Goal: Transaction & Acquisition: Obtain resource

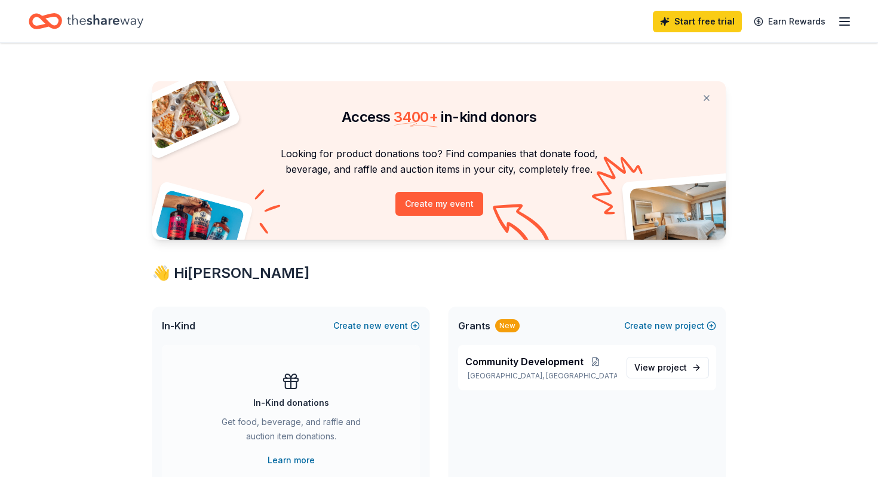
click at [852, 20] on div "Start free trial Earn Rewards" at bounding box center [439, 21] width 878 height 42
click at [845, 21] on line "button" at bounding box center [845, 21] width 10 height 0
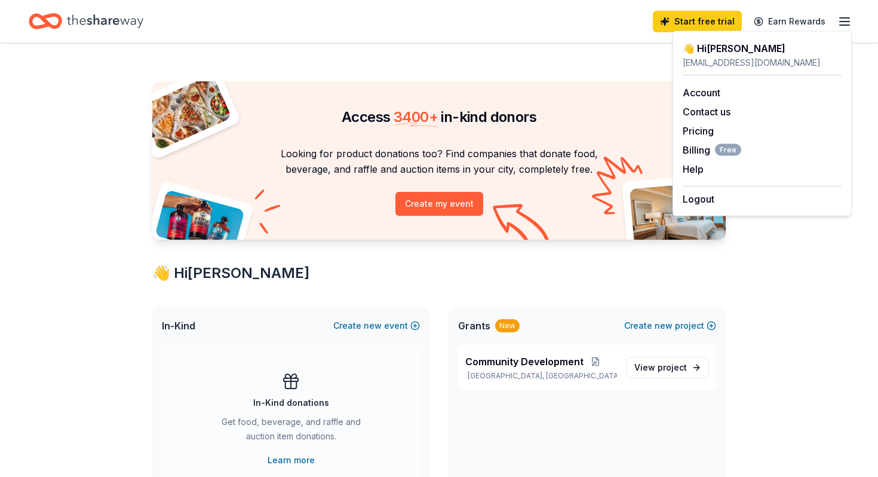
click at [736, 233] on div "Access 3400 + in-kind donors Looking for product donations too? Find companies …" at bounding box center [438, 471] width 611 height 856
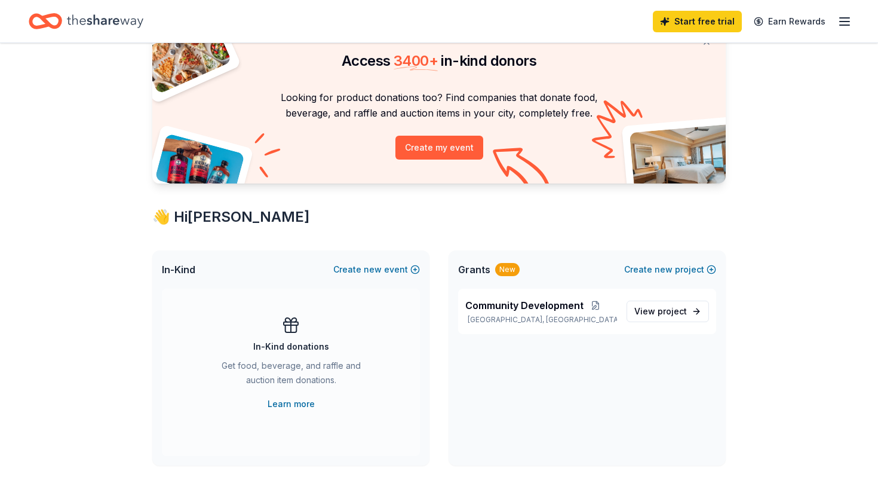
scroll to position [58, 0]
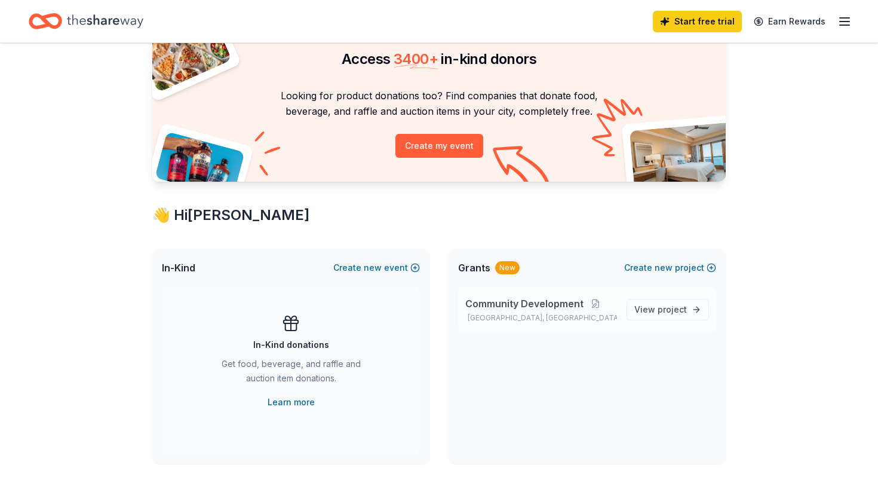
click at [516, 305] on span "Community Development" at bounding box center [524, 303] width 118 height 14
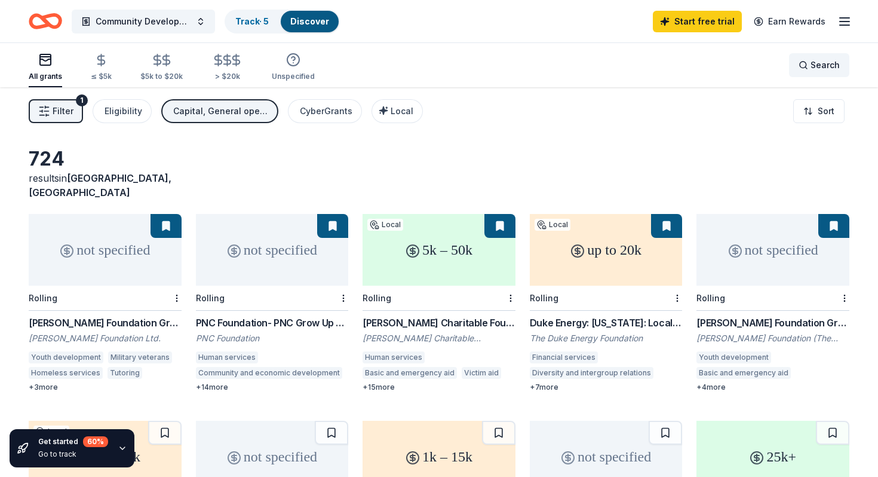
click at [808, 65] on div "Search" at bounding box center [818, 65] width 41 height 14
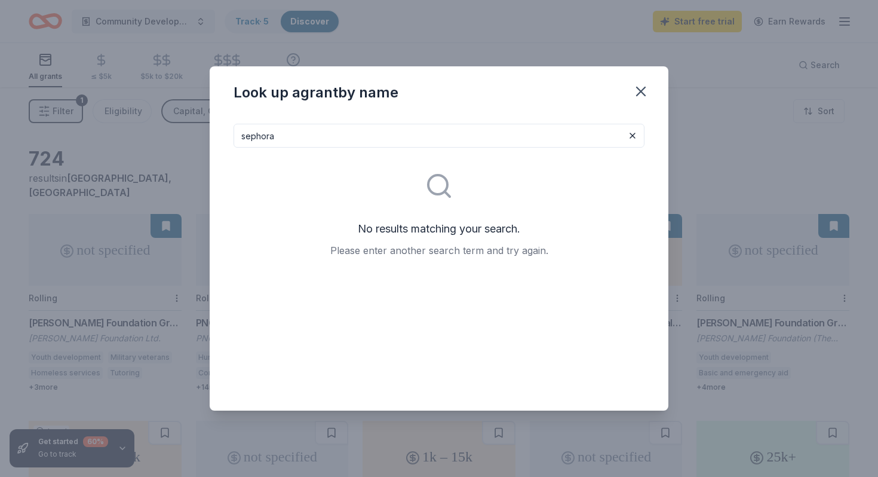
type input "sephora"
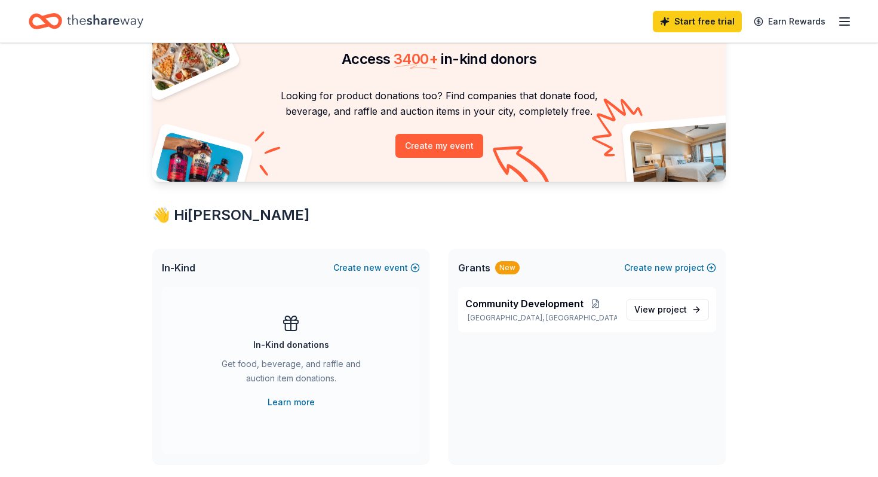
scroll to position [1900, 0]
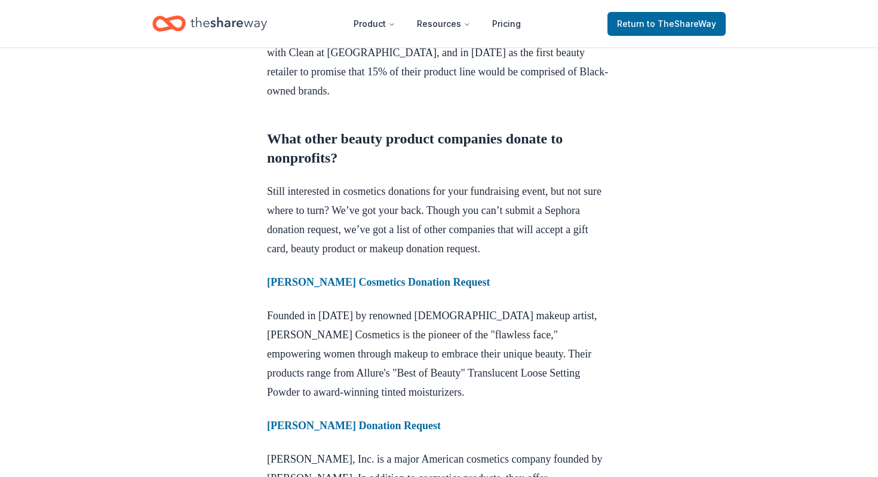
scroll to position [772, 0]
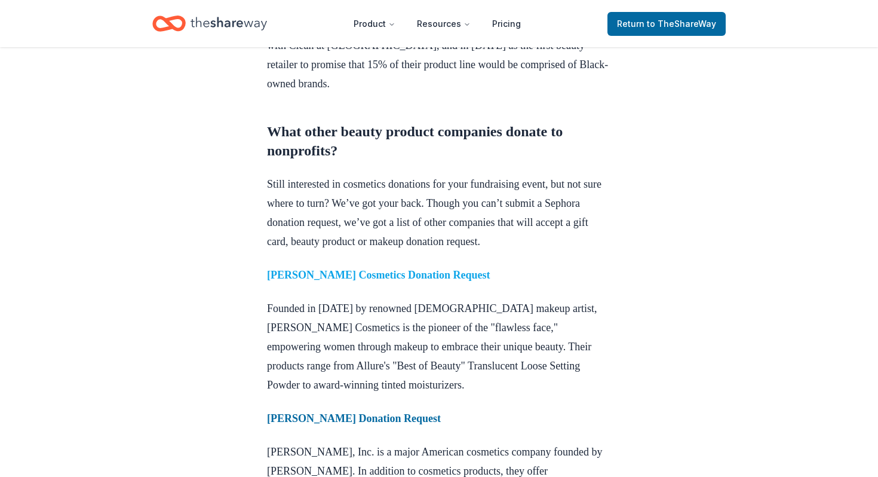
click at [425, 281] on strong "[PERSON_NAME] Cosmetics Donation Request" at bounding box center [378, 275] width 223 height 12
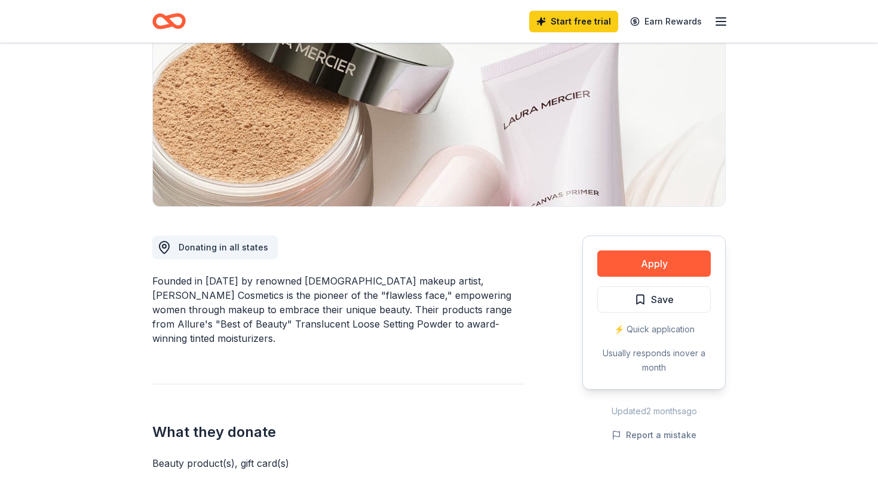
scroll to position [165, 0]
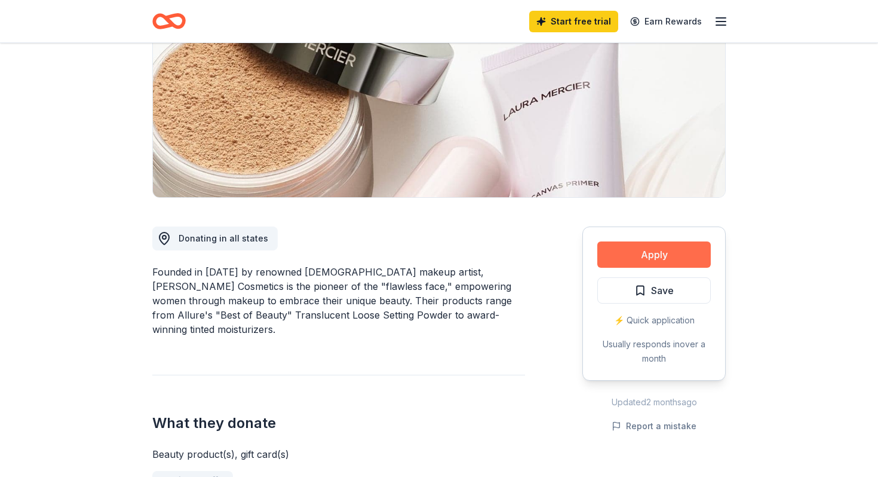
click at [629, 257] on button "Apply" at bounding box center [653, 254] width 113 height 26
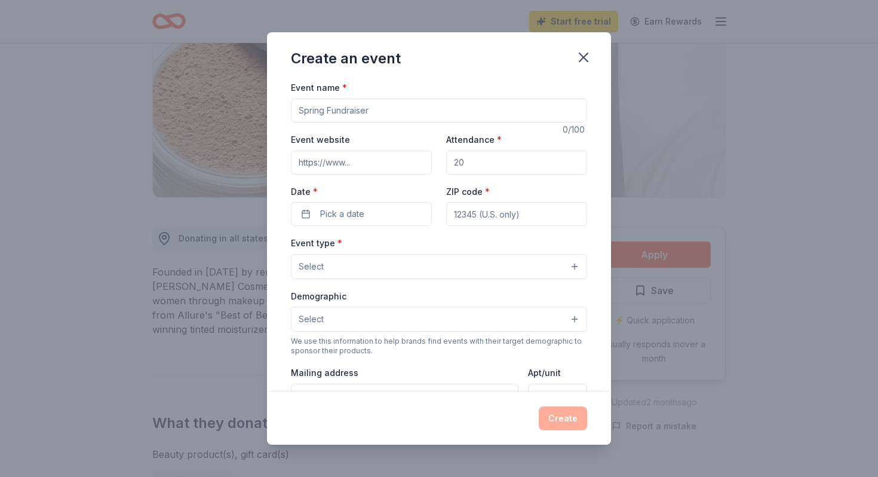
click at [410, 110] on input "Event name *" at bounding box center [439, 111] width 296 height 24
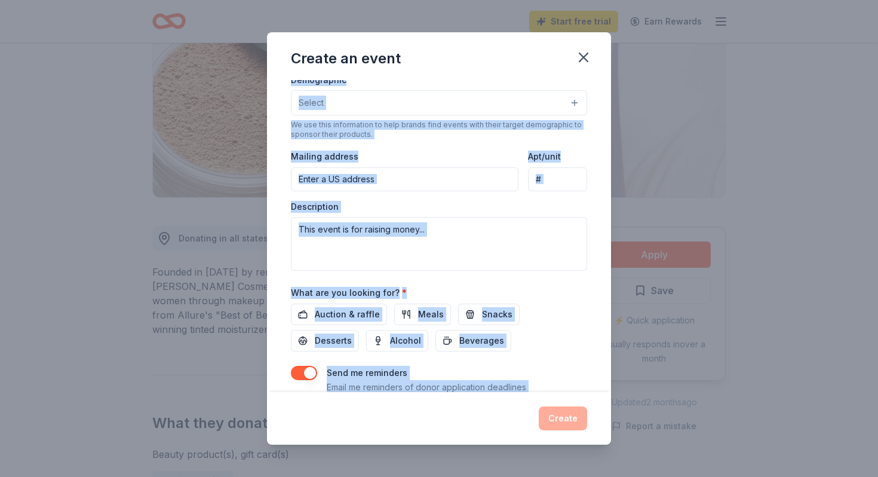
scroll to position [259, 0]
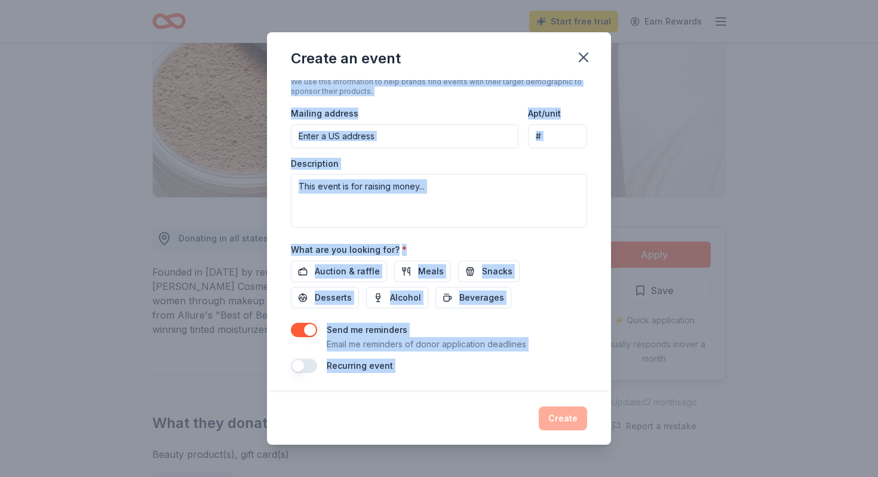
drag, startPoint x: 291, startPoint y: 85, endPoint x: 359, endPoint y: 399, distance: 321.3
click at [359, 399] on div "Create an event Event name * 0 /100 Event website Attendance * Date * Pick a da…" at bounding box center [439, 237] width 344 height 411
copy div "Event name * 0 /100 Event website Attendance * Date * Pick a date ZIP code * Ev…"
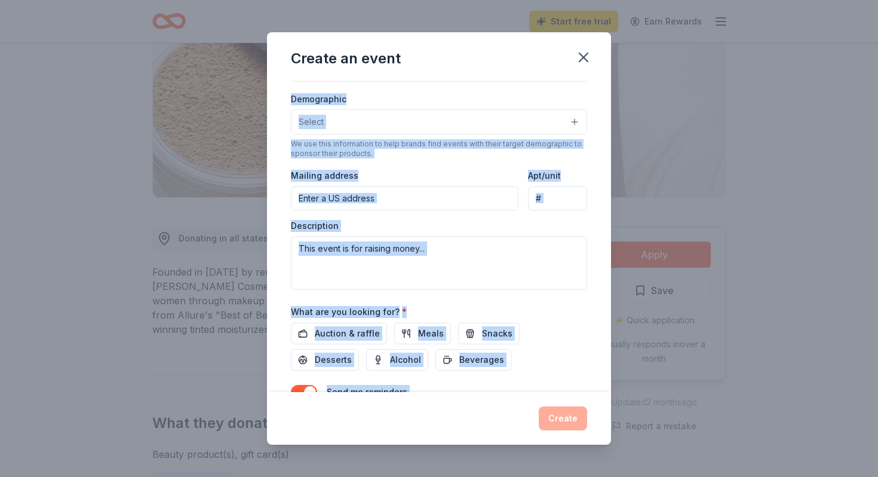
scroll to position [0, 0]
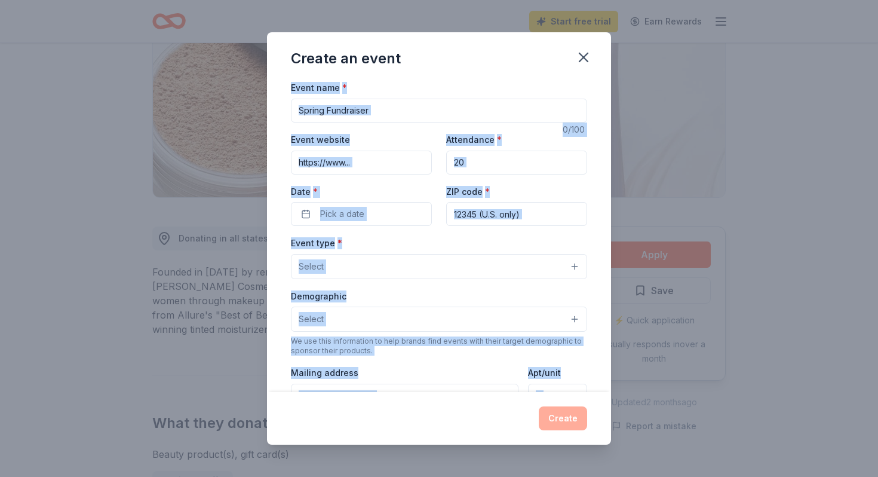
click at [368, 107] on input "Event name *" at bounding box center [439, 111] width 296 height 24
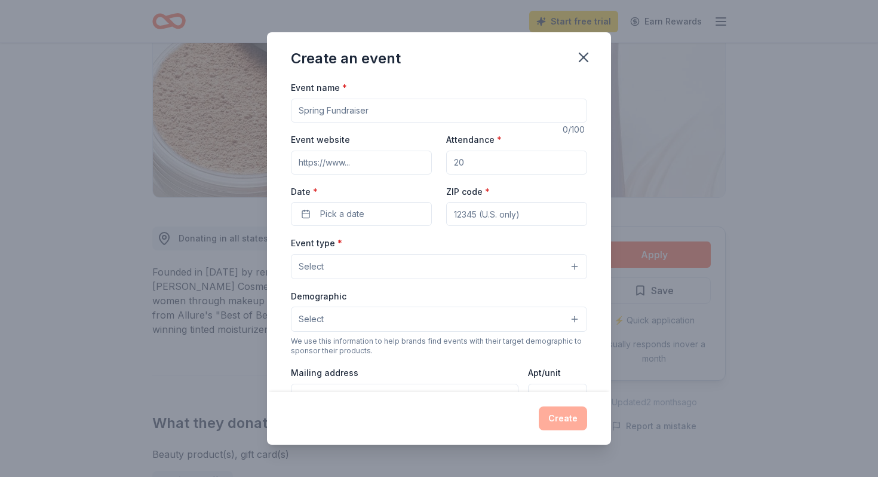
paste input "Spring Fundraiser Gala: An Evening to Remember"
type input "Spring Fundraiser Gala: An Evening to Remember"
click at [481, 157] on input "Attendance *" at bounding box center [516, 162] width 141 height 24
type input "150"
click at [351, 222] on button "Pick a date" at bounding box center [361, 214] width 141 height 24
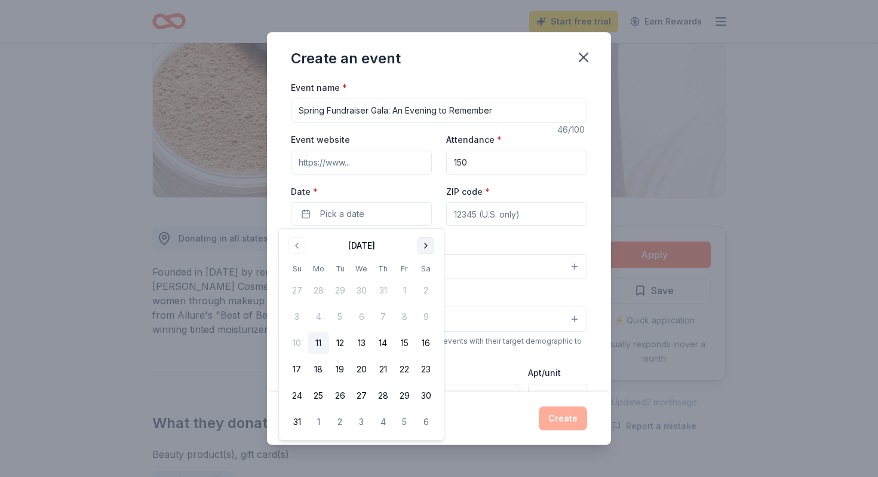
click at [427, 247] on button "Go to next month" at bounding box center [425, 245] width 17 height 17
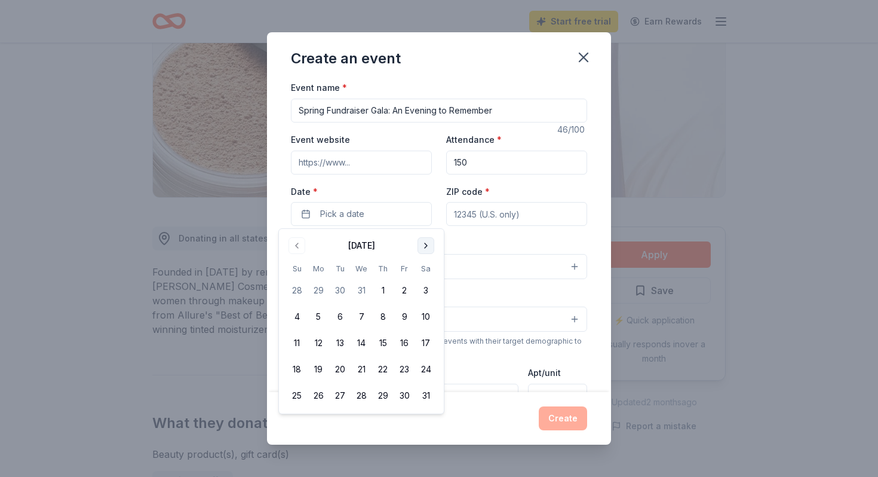
click at [427, 247] on button "Go to next month" at bounding box center [425, 245] width 17 height 17
click at [428, 339] on button "18" at bounding box center [425, 342] width 21 height 21
click at [506, 217] on input "ZIP code *" at bounding box center [516, 214] width 141 height 24
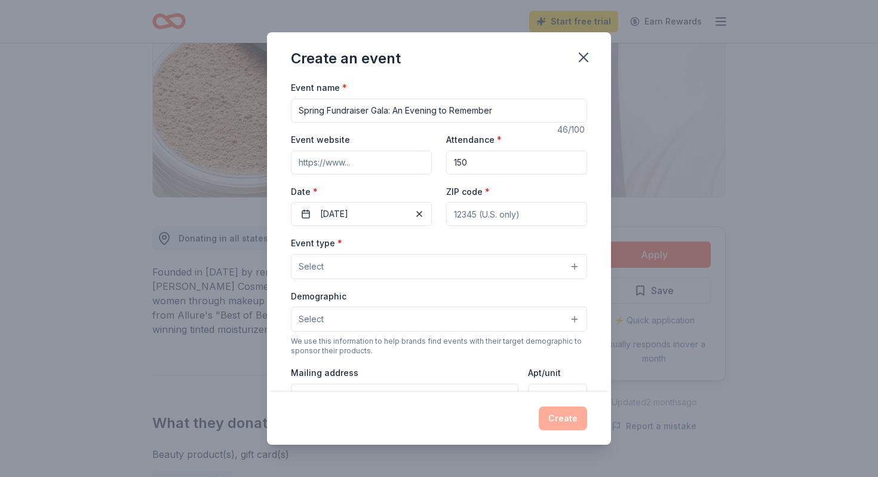
type input "34746"
type input "3537 Sunset Isles Blvd"
click at [399, 273] on button "Select" at bounding box center [439, 266] width 296 height 25
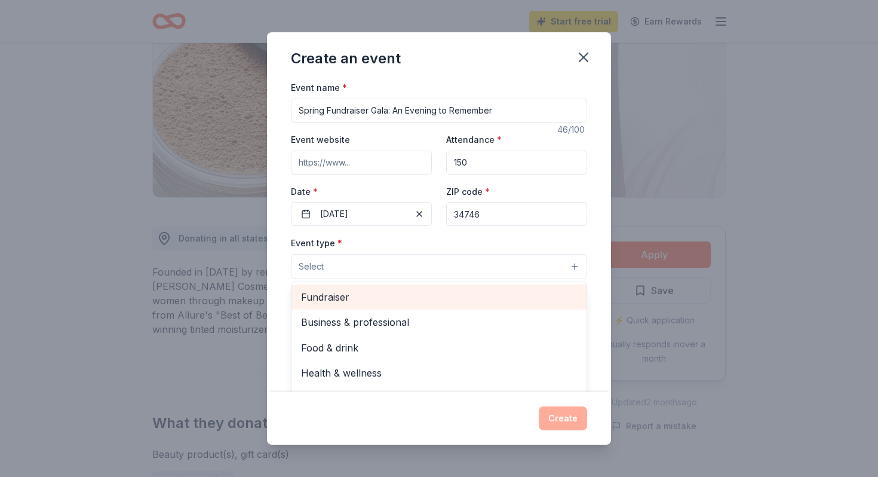
click at [352, 306] on div "Fundraiser" at bounding box center [438, 296] width 295 height 25
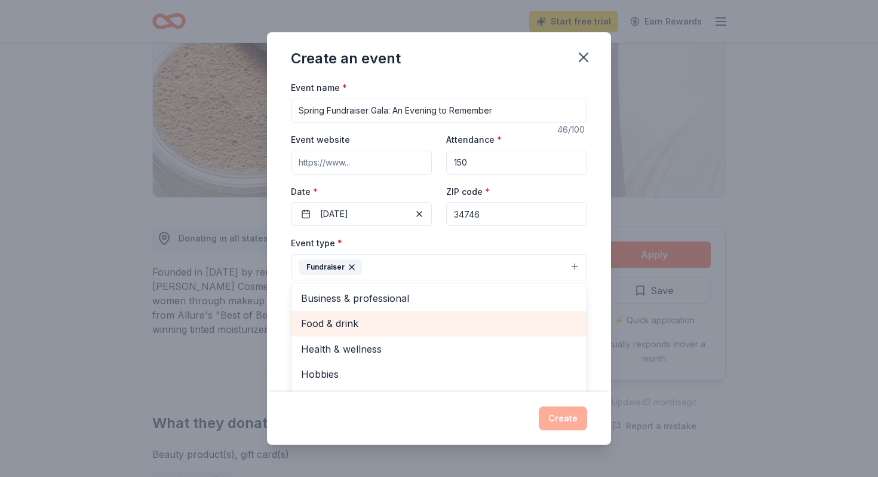
scroll to position [14, 0]
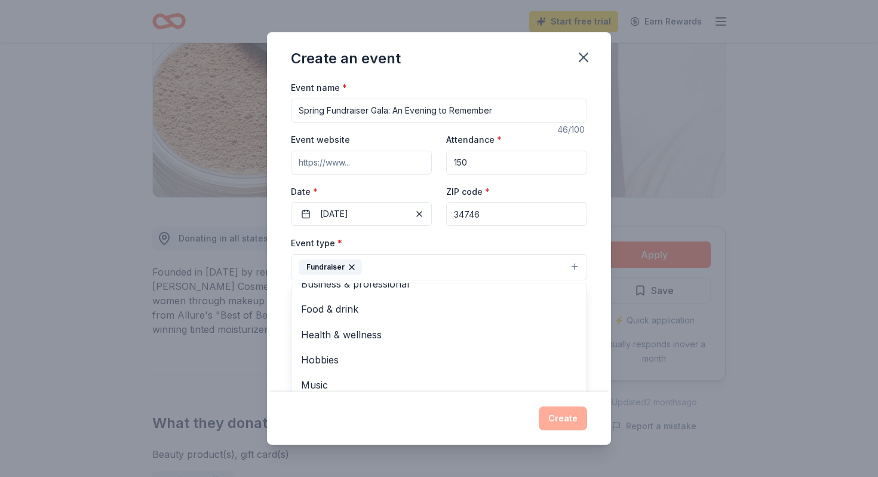
click at [279, 301] on div "Event name * Spring Fundraiser Gala: An Evening to Remember 46 /100 Event websi…" at bounding box center [439, 235] width 344 height 311
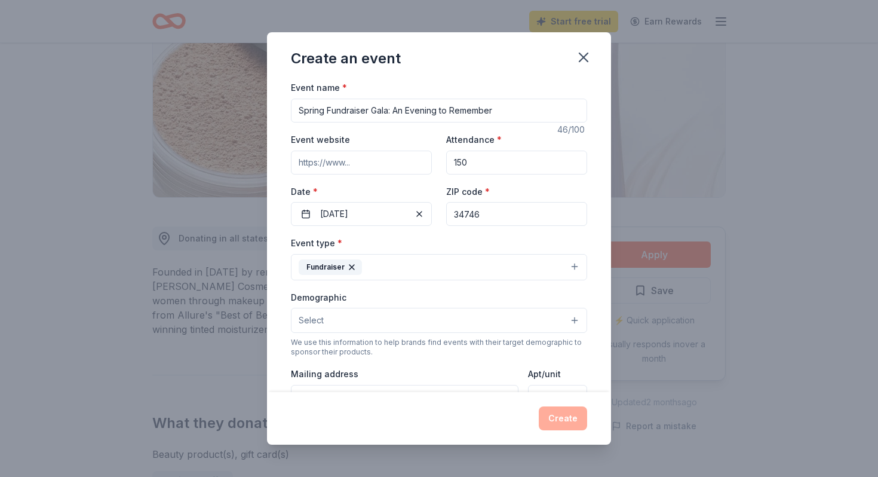
click at [315, 325] on span "Select" at bounding box center [311, 320] width 25 height 14
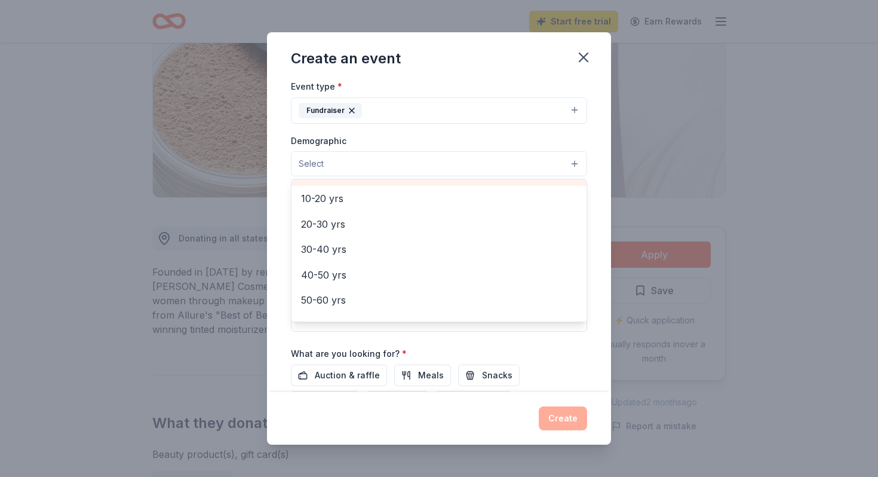
scroll to position [125, 0]
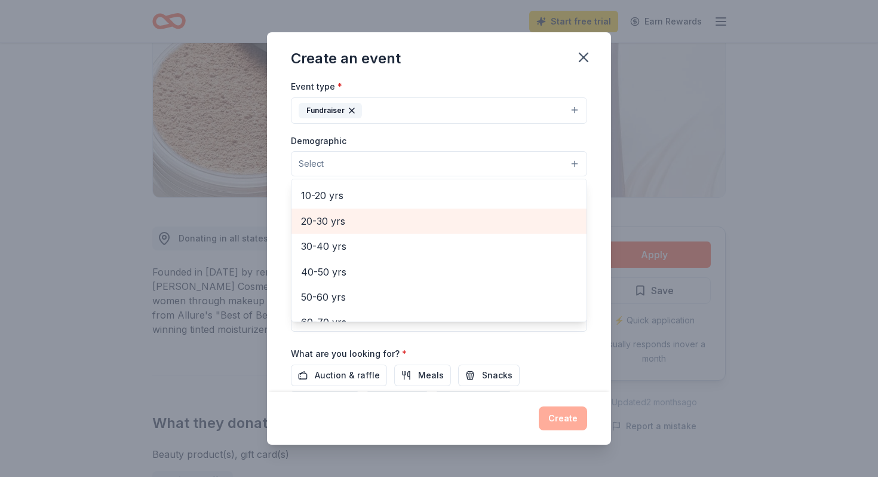
click at [339, 229] on div "20-30 yrs" at bounding box center [438, 220] width 295 height 25
click at [337, 228] on span "30-40 yrs" at bounding box center [439, 222] width 276 height 16
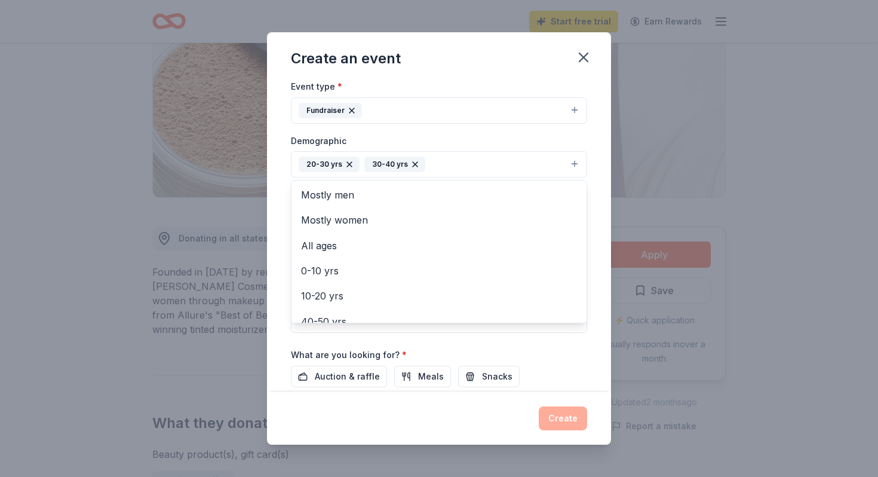
scroll to position [24, 0]
click at [276, 219] on div "Event name * Spring Fundraiser Gala: An Evening to Remember 46 /100 Event websi…" at bounding box center [439, 235] width 344 height 311
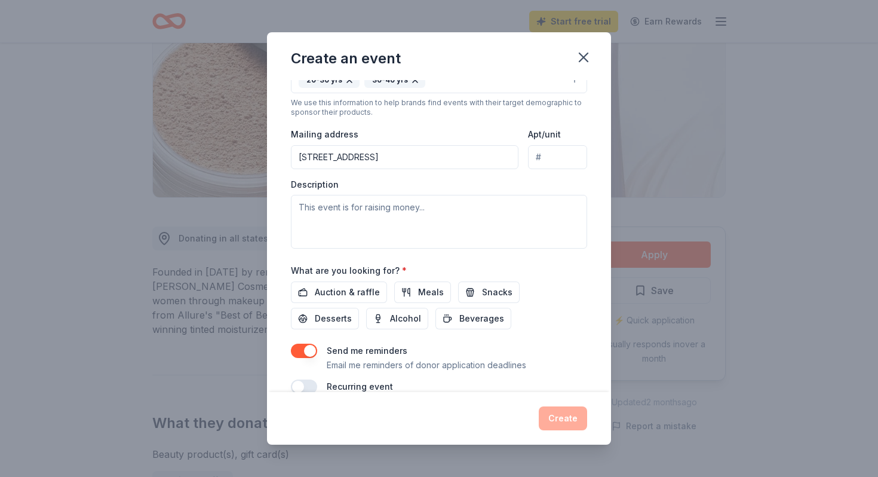
scroll to position [241, 0]
click at [422, 294] on span "Meals" at bounding box center [431, 291] width 26 height 14
click at [366, 292] on span "Auction & raffle" at bounding box center [347, 291] width 65 height 14
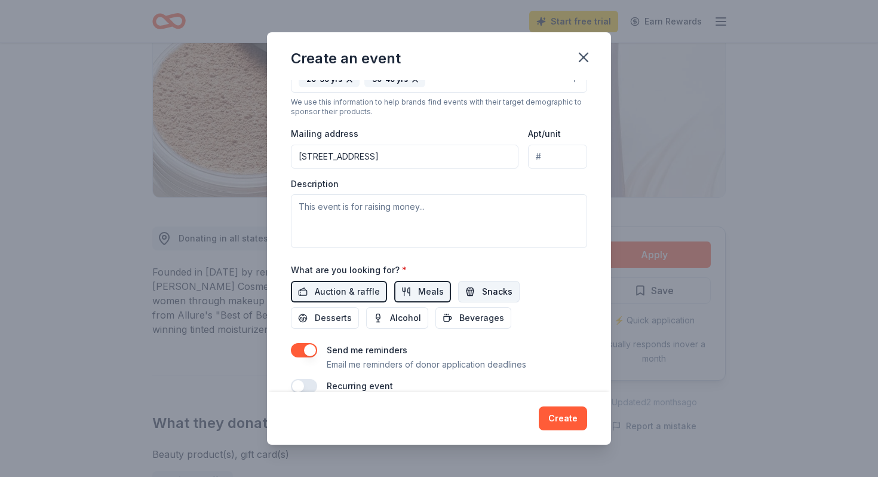
click at [475, 290] on button "Snacks" at bounding box center [489, 291] width 62 height 21
click at [359, 307] on button "Desserts" at bounding box center [325, 317] width 68 height 21
click at [435, 325] on button "Beverages" at bounding box center [473, 317] width 76 height 21
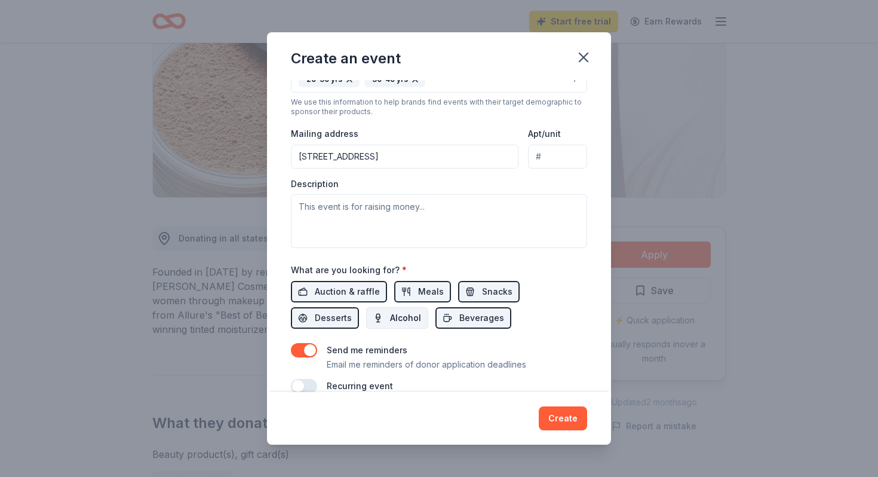
click at [390, 319] on span "Alcohol" at bounding box center [405, 318] width 31 height 14
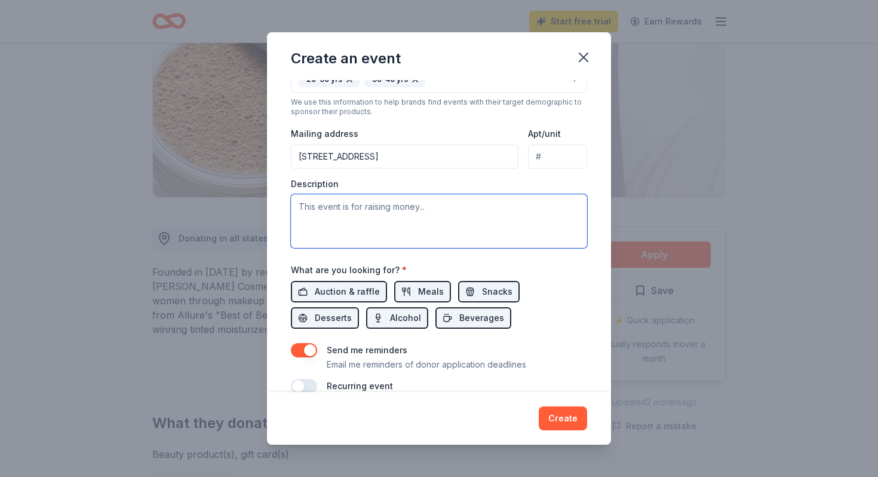
click at [358, 215] on textarea at bounding box center [439, 221] width 296 height 54
paste textarea "This event is an elegant, themed fundraising gala hosted by Honor Every Chapter…"
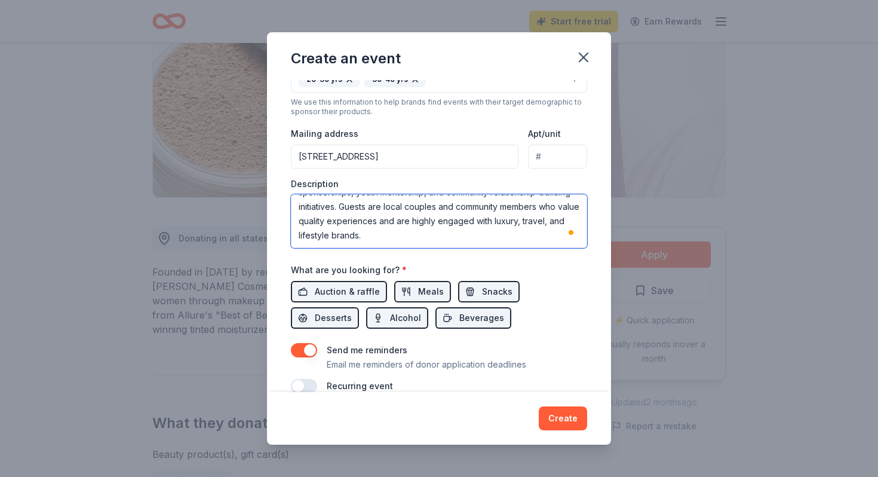
scroll to position [262, 0]
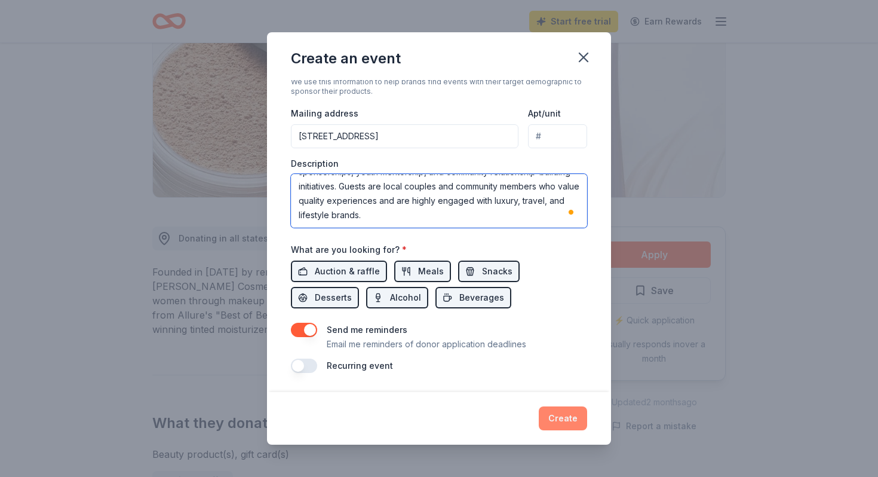
type textarea "This event is an elegant, themed fundraising gala hosted by Honor Every Chapter…"
click at [563, 413] on button "Create" at bounding box center [563, 418] width 48 height 24
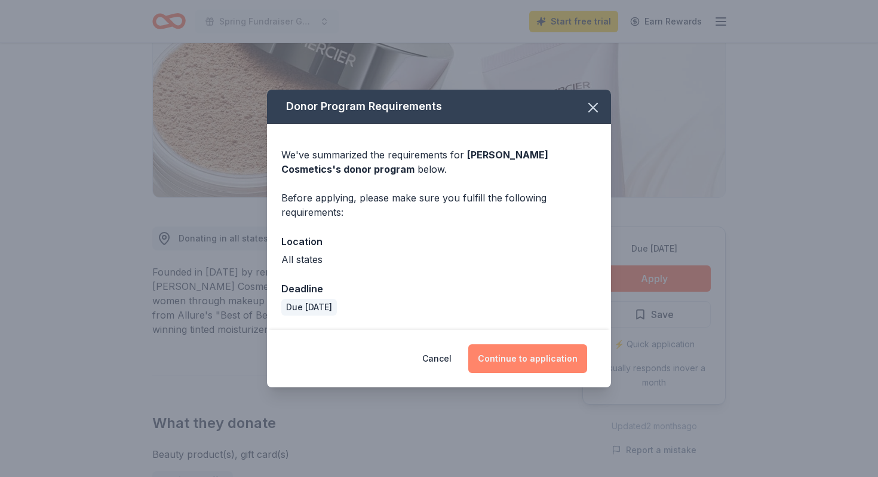
click at [539, 362] on button "Continue to application" at bounding box center [527, 358] width 119 height 29
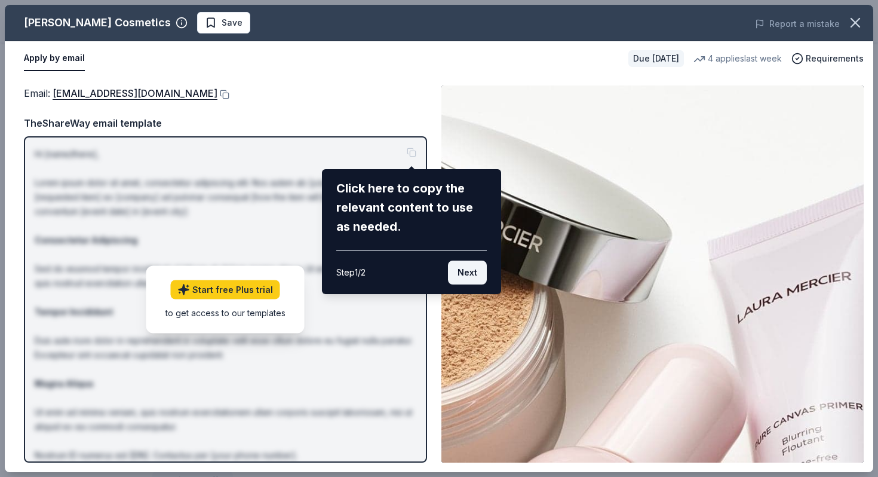
click at [463, 271] on button "Next" at bounding box center [467, 272] width 39 height 24
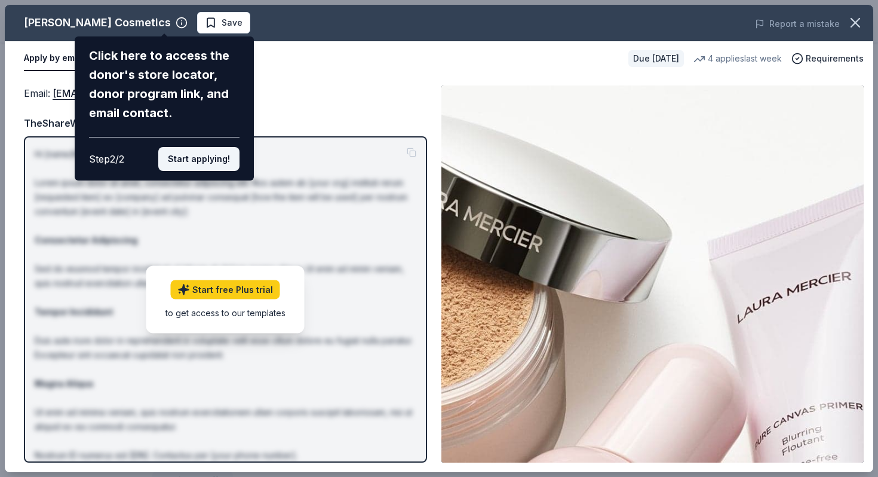
click at [199, 161] on button "Start applying!" at bounding box center [198, 159] width 81 height 24
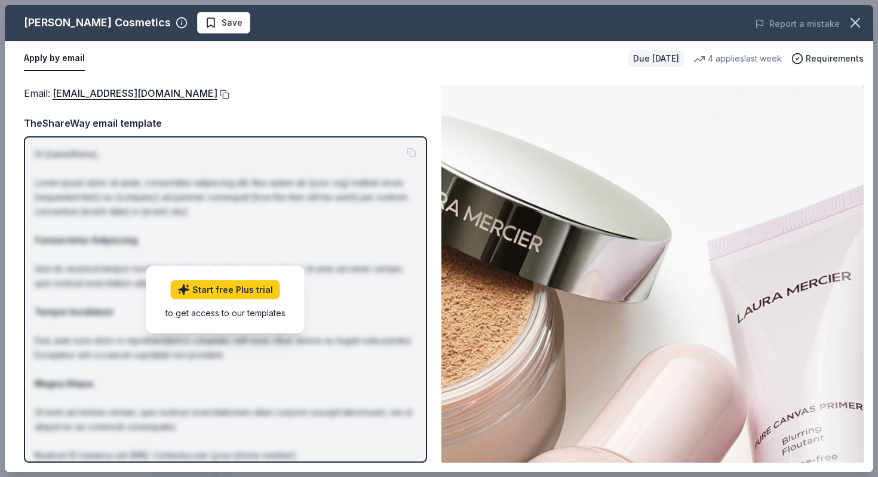
click at [217, 93] on button at bounding box center [223, 95] width 12 height 10
click at [858, 26] on icon "button" at bounding box center [855, 23] width 8 height 8
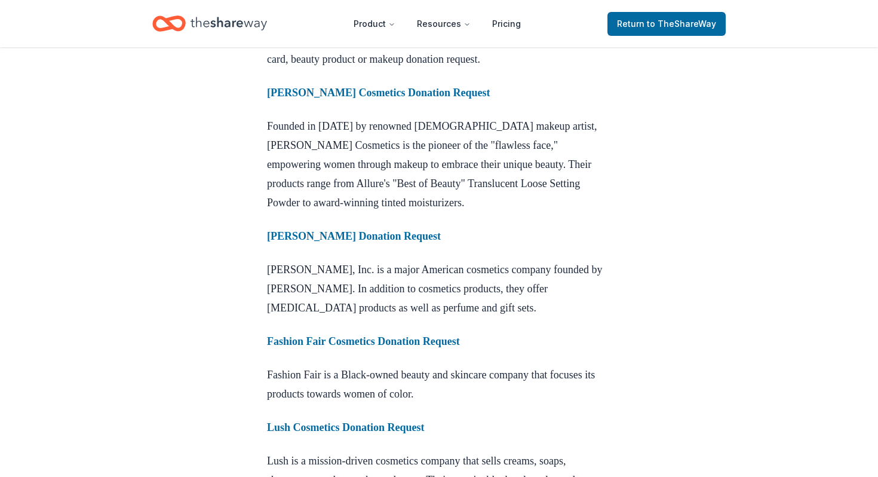
scroll to position [961, 0]
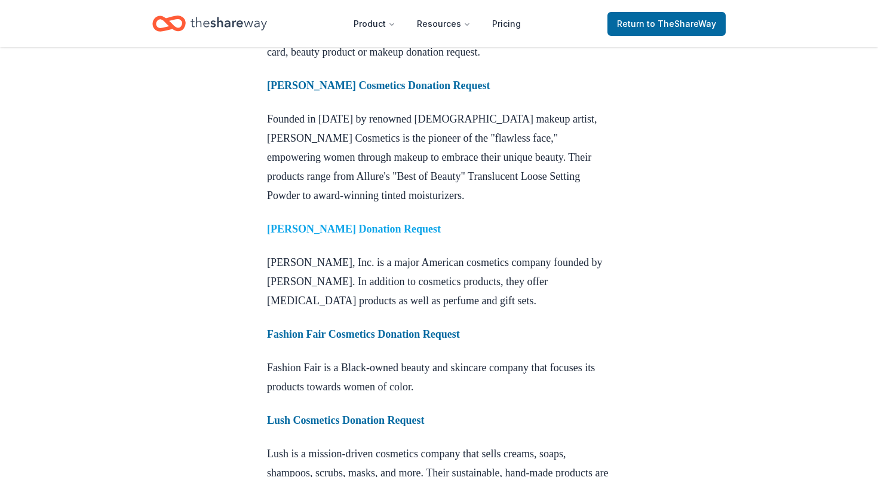
click at [359, 235] on strong "[PERSON_NAME] Donation Request" at bounding box center [354, 229] width 174 height 12
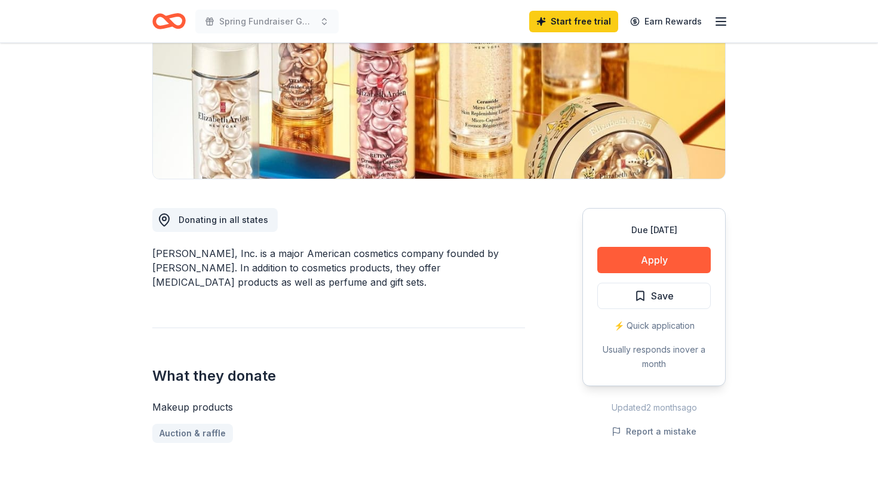
scroll to position [188, 0]
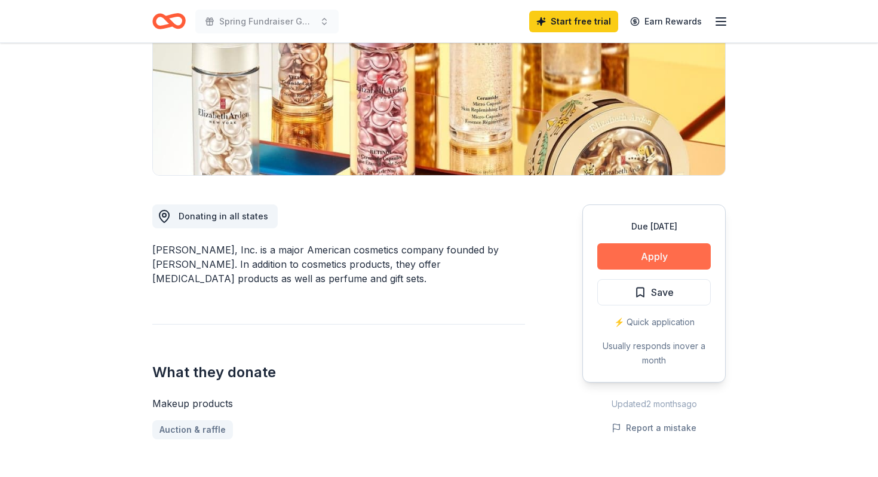
click at [629, 255] on button "Apply" at bounding box center [653, 256] width 113 height 26
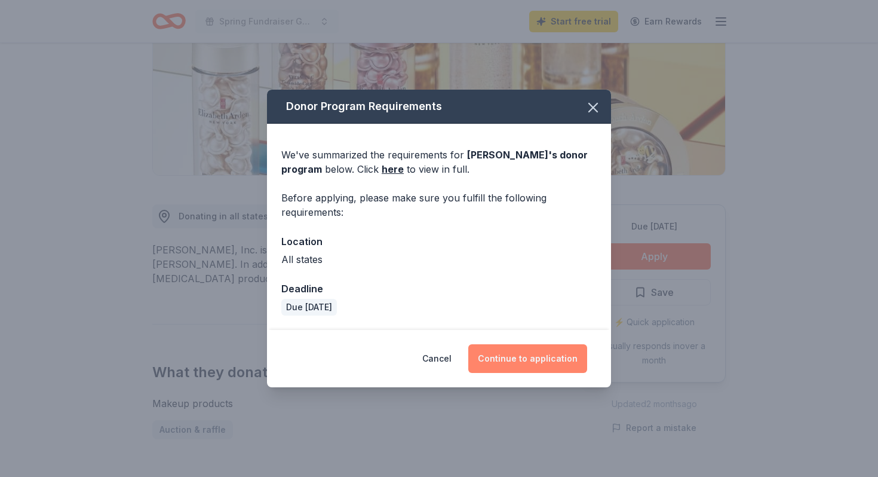
click at [514, 367] on button "Continue to application" at bounding box center [527, 358] width 119 height 29
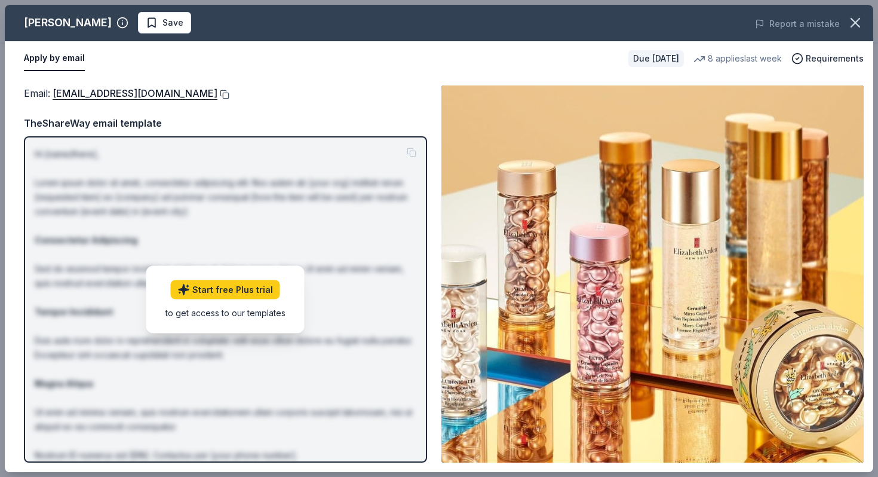
click at [227, 93] on button at bounding box center [223, 95] width 12 height 10
click at [853, 25] on icon "button" at bounding box center [855, 23] width 8 height 8
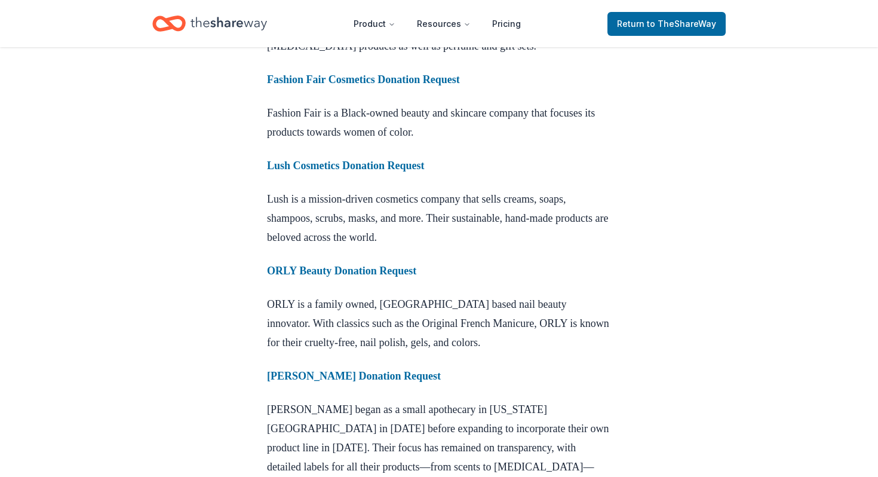
scroll to position [1215, 0]
click at [412, 172] on strong "Lush Cosmetics Donation Request" at bounding box center [346, 166] width 158 height 12
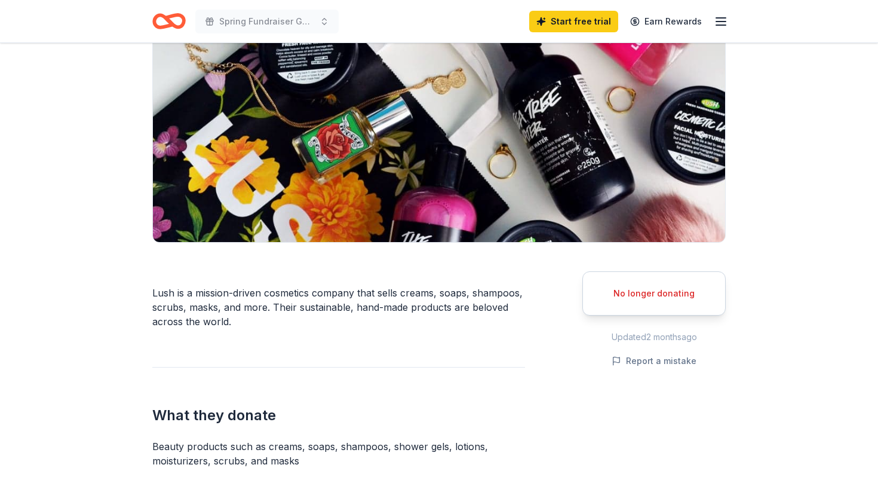
scroll to position [133, 0]
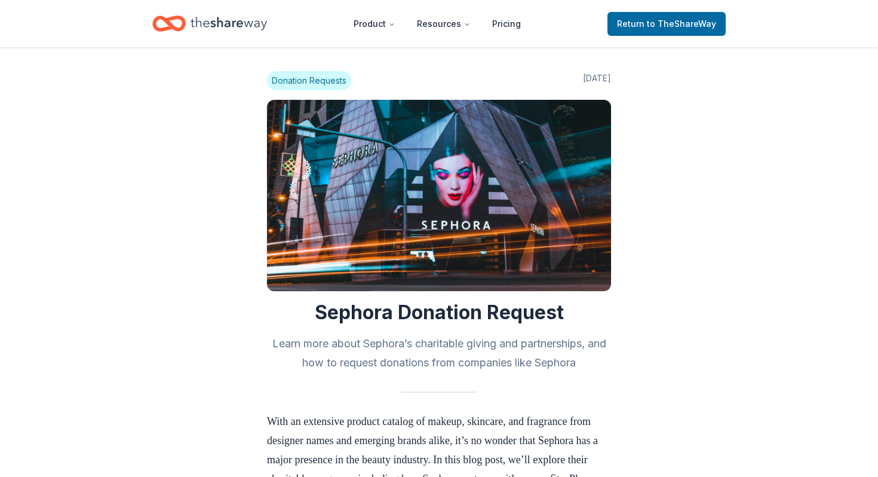
scroll to position [1215, 0]
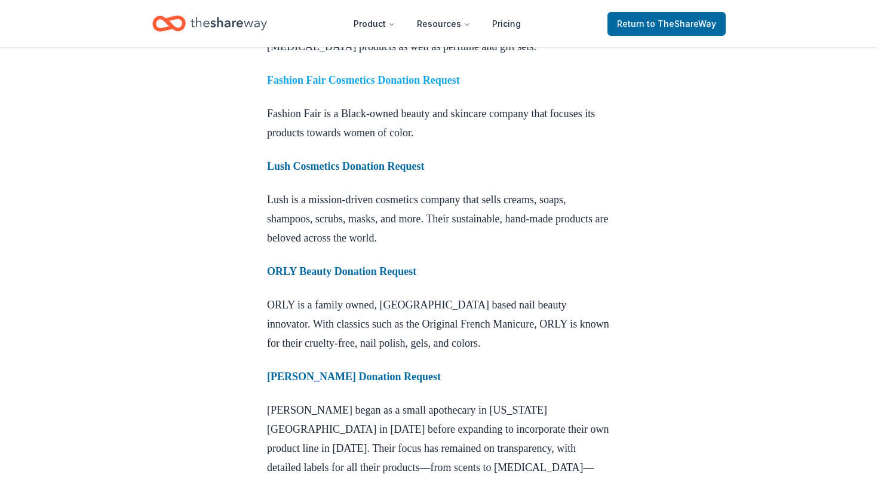
click at [376, 86] on strong "Fashion Fair Cosmetics Donation Request" at bounding box center [363, 80] width 193 height 12
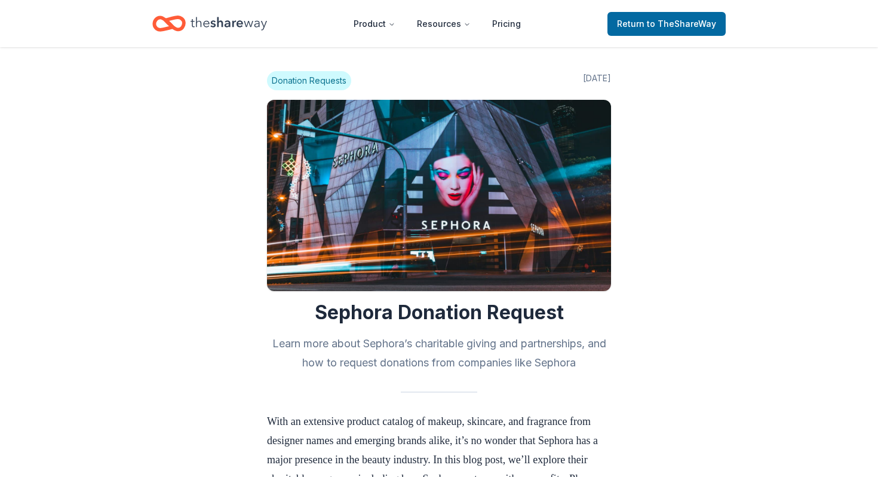
scroll to position [1215, 0]
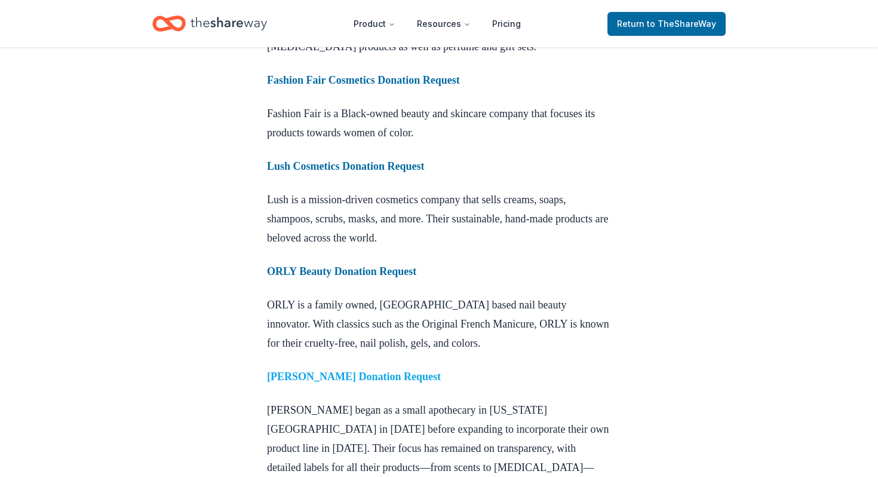
click at [331, 382] on strong "Kiehl’s Donation Request" at bounding box center [354, 376] width 174 height 12
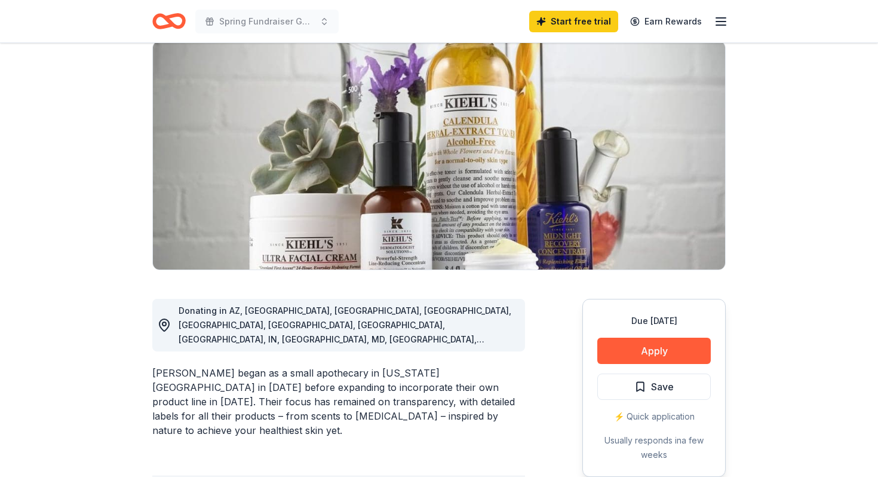
scroll to position [97, 0]
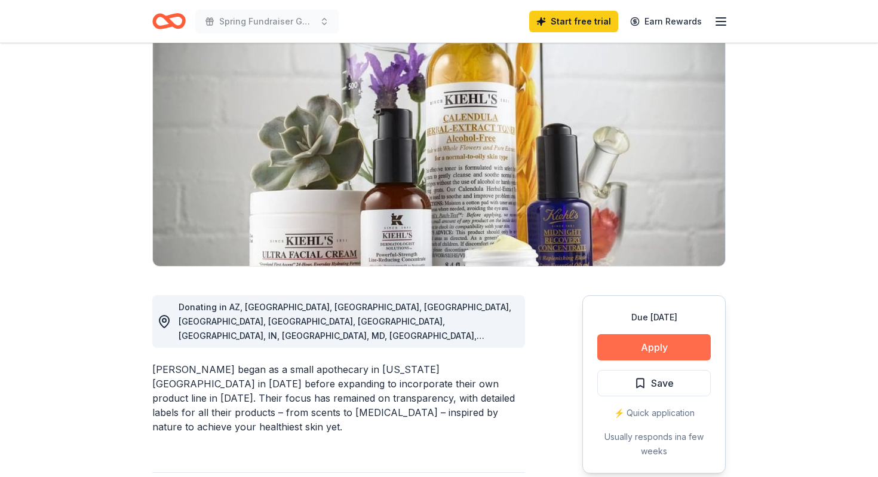
click at [624, 349] on button "Apply" at bounding box center [653, 347] width 113 height 26
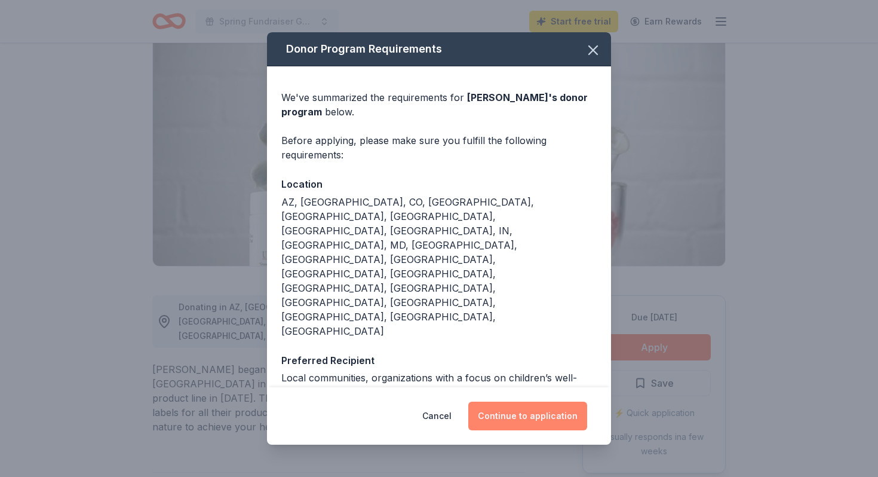
click at [517, 401] on button "Continue to application" at bounding box center [527, 415] width 119 height 29
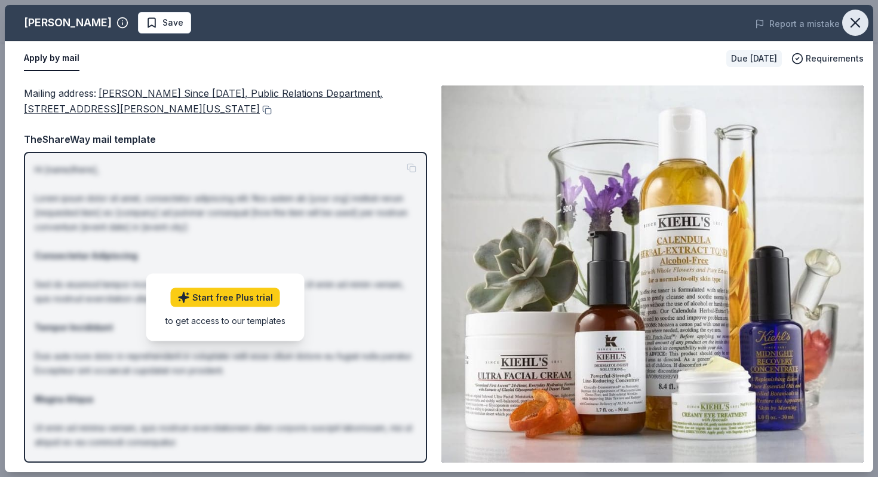
click at [852, 23] on icon "button" at bounding box center [855, 22] width 17 height 17
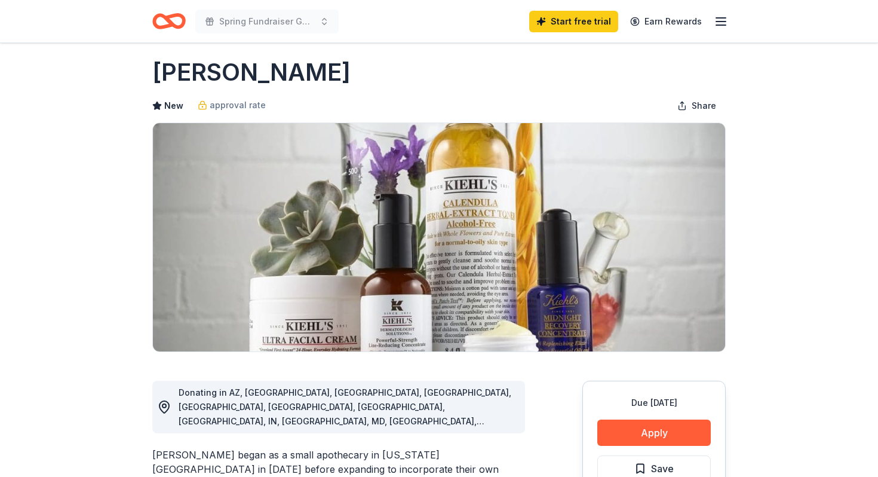
scroll to position [0, 0]
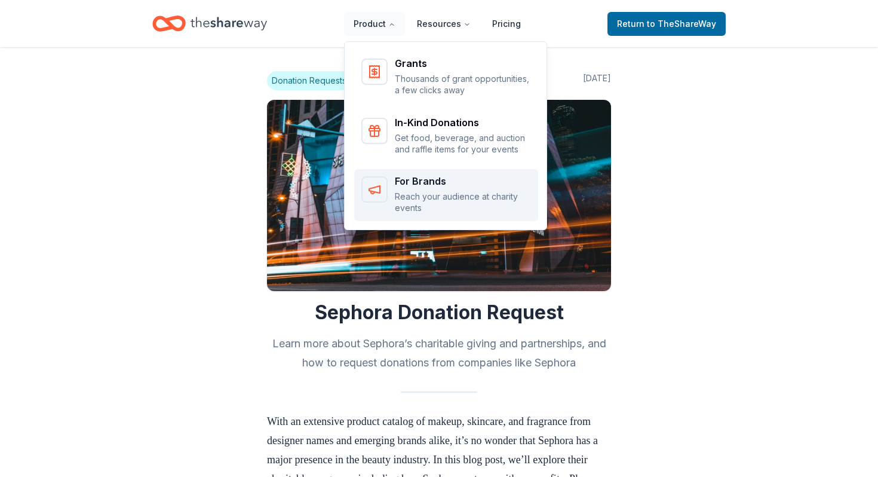
click at [437, 185] on div "For Brands" at bounding box center [463, 181] width 136 height 10
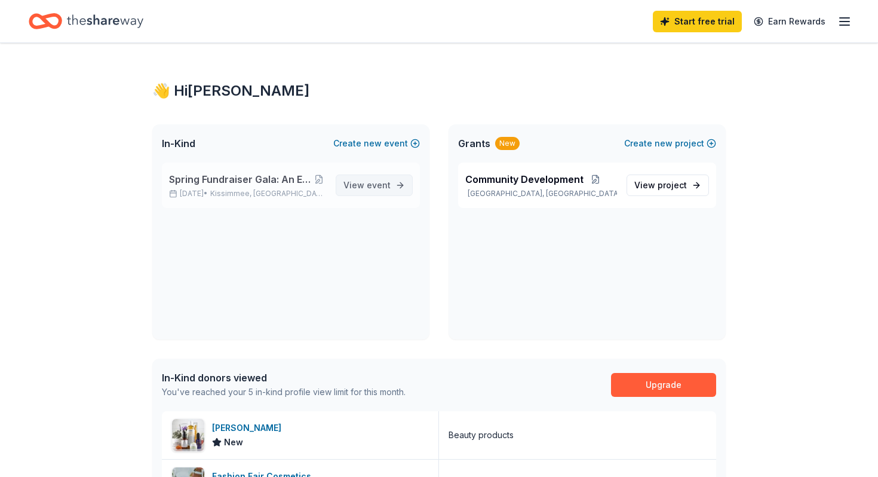
click at [376, 182] on span "event" at bounding box center [379, 185] width 24 height 10
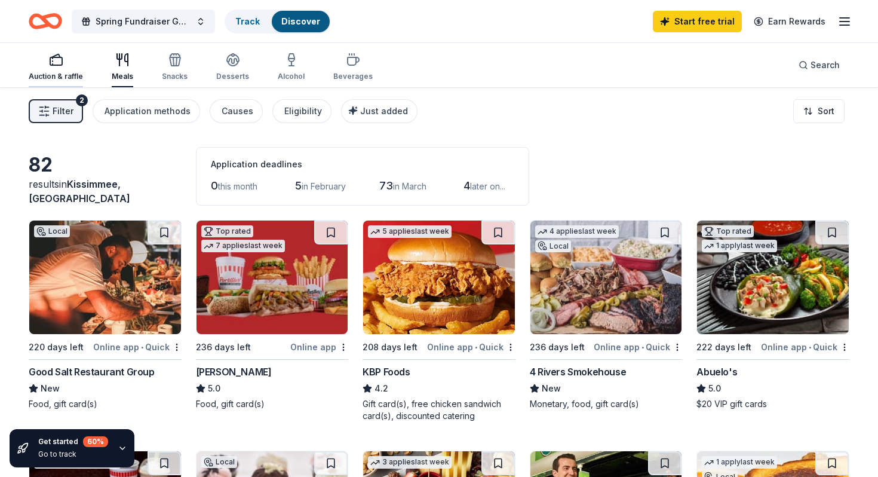
click at [60, 69] on div "Auction & raffle" at bounding box center [56, 67] width 54 height 29
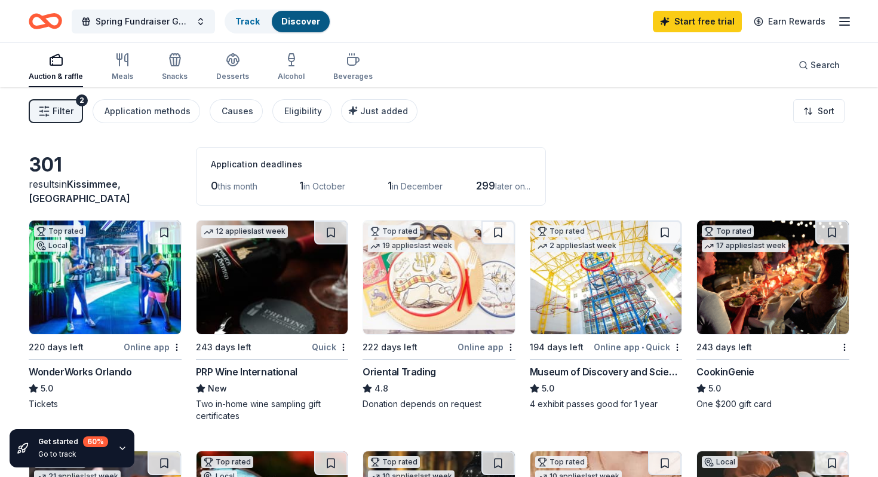
click at [55, 107] on span "Filter" at bounding box center [63, 111] width 21 height 14
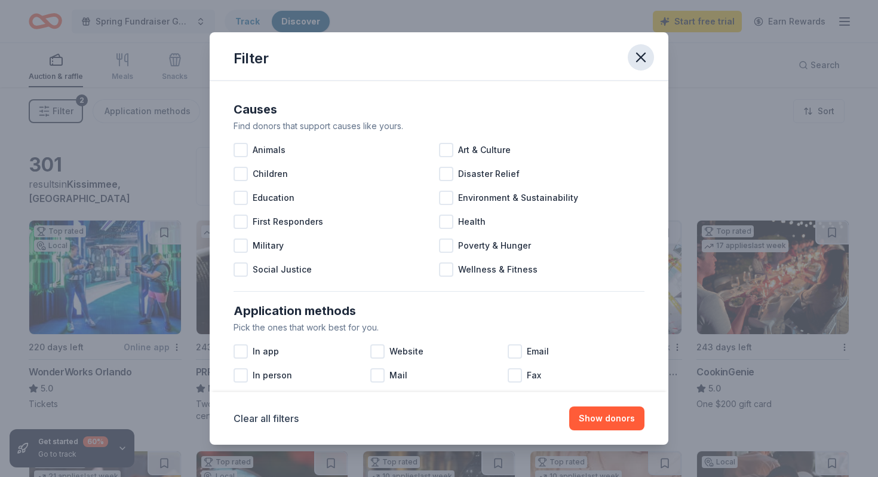
click at [644, 54] on icon "button" at bounding box center [641, 57] width 8 height 8
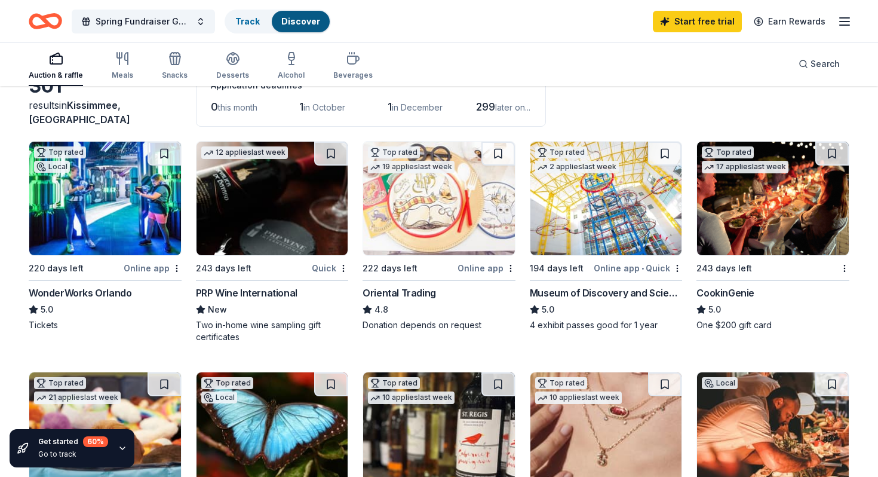
scroll to position [80, 0]
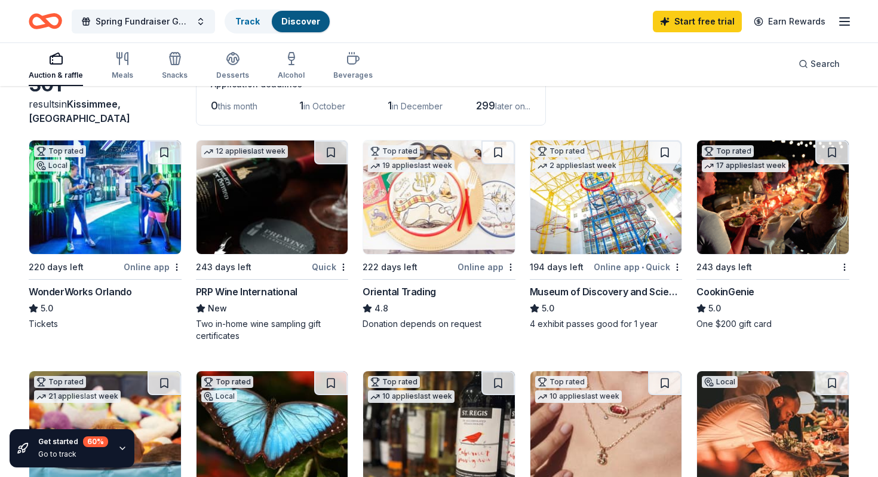
click at [733, 293] on div "CookinGenie" at bounding box center [725, 291] width 58 height 14
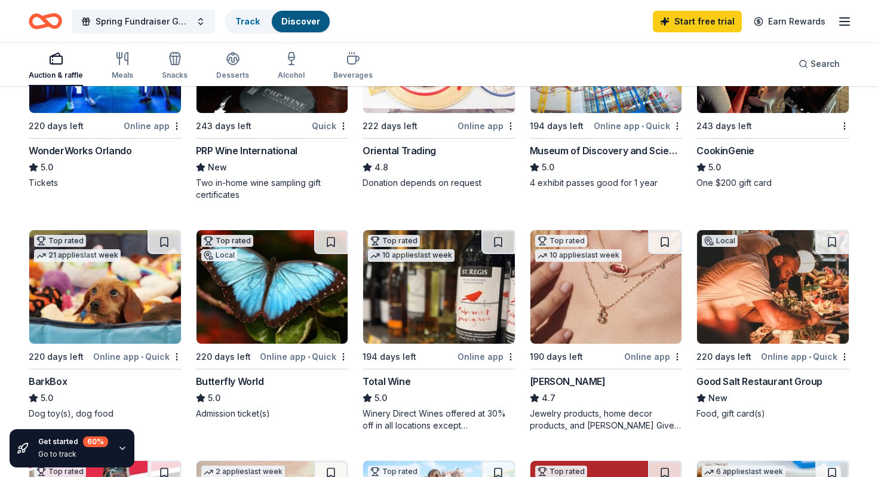
scroll to position [242, 0]
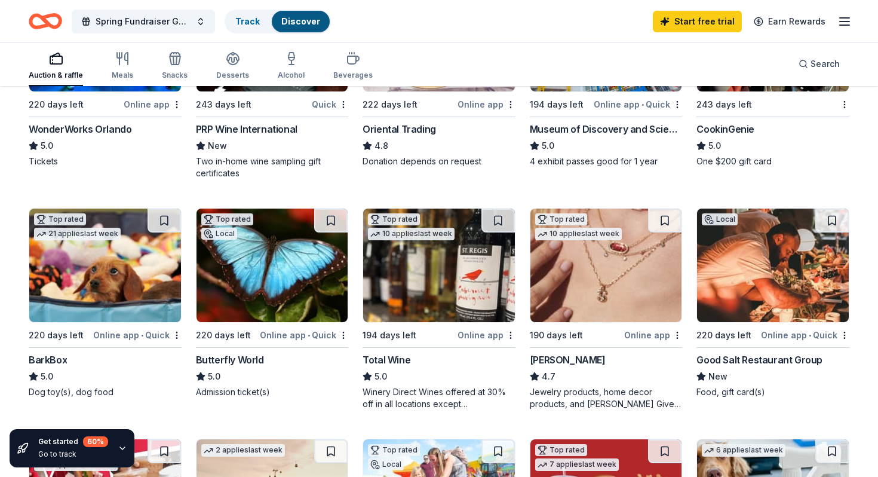
click at [397, 362] on div "Total Wine" at bounding box center [386, 359] width 48 height 14
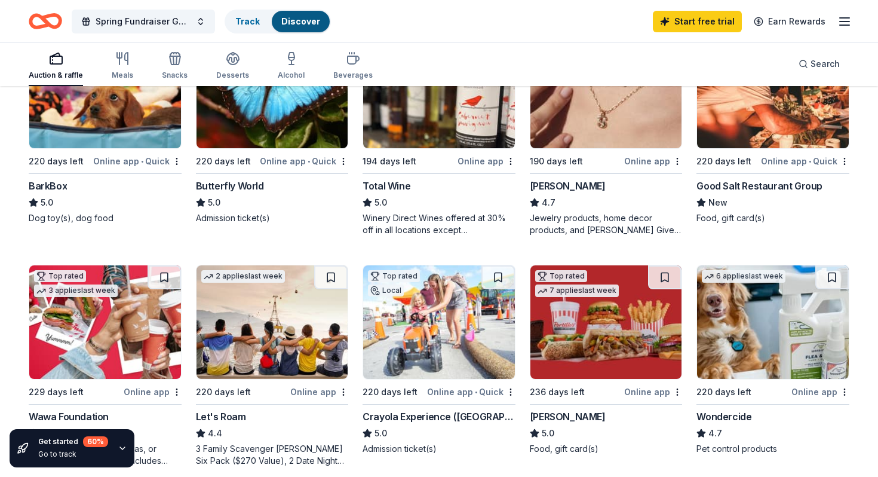
scroll to position [420, 0]
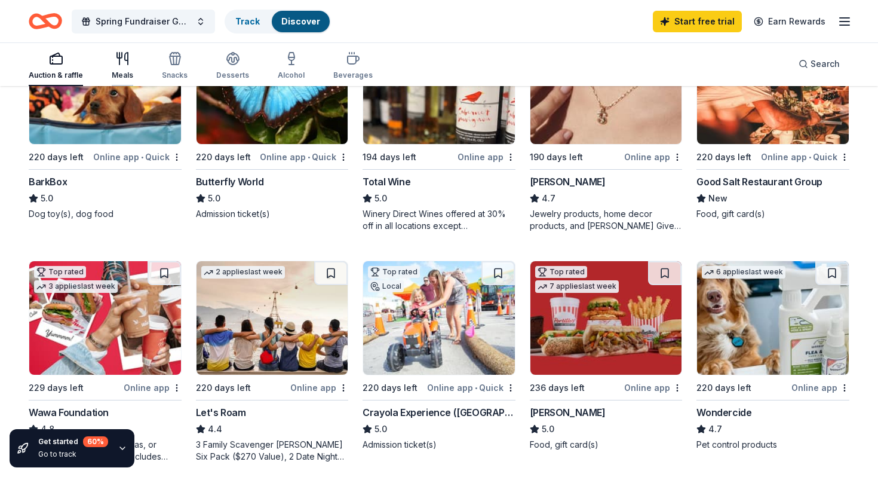
click at [122, 68] on div "Meals" at bounding box center [122, 65] width 21 height 29
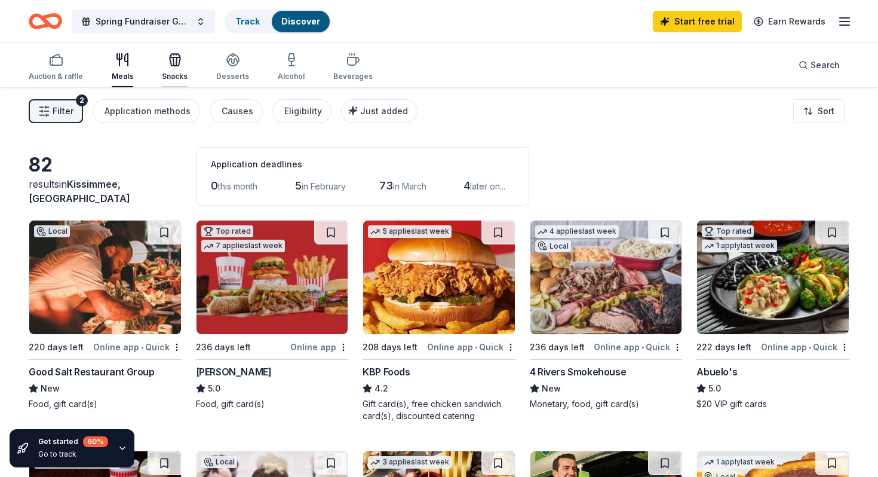
click at [168, 60] on icon "button" at bounding box center [175, 60] width 14 height 14
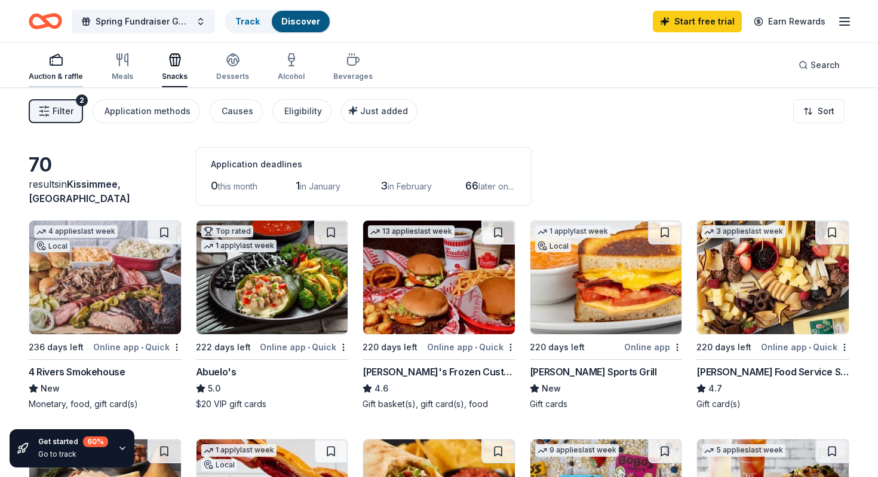
click at [59, 59] on icon "button" at bounding box center [56, 60] width 14 height 14
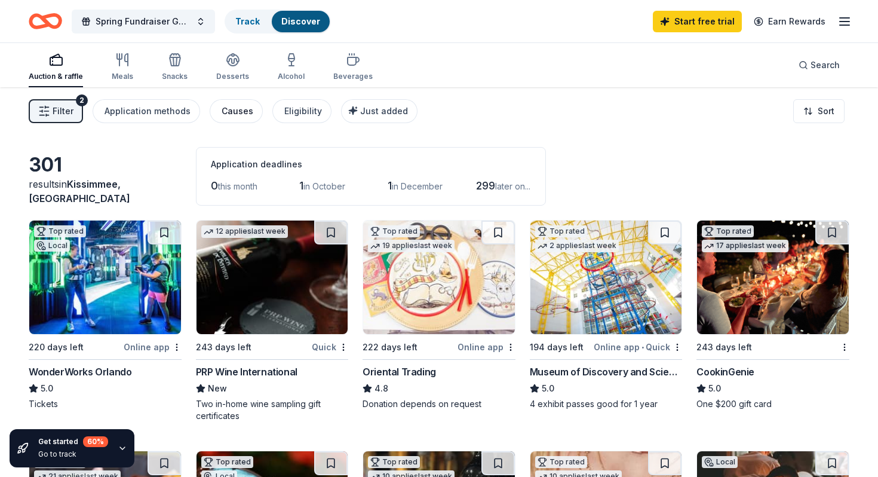
click at [231, 112] on div "Causes" at bounding box center [238, 111] width 32 height 14
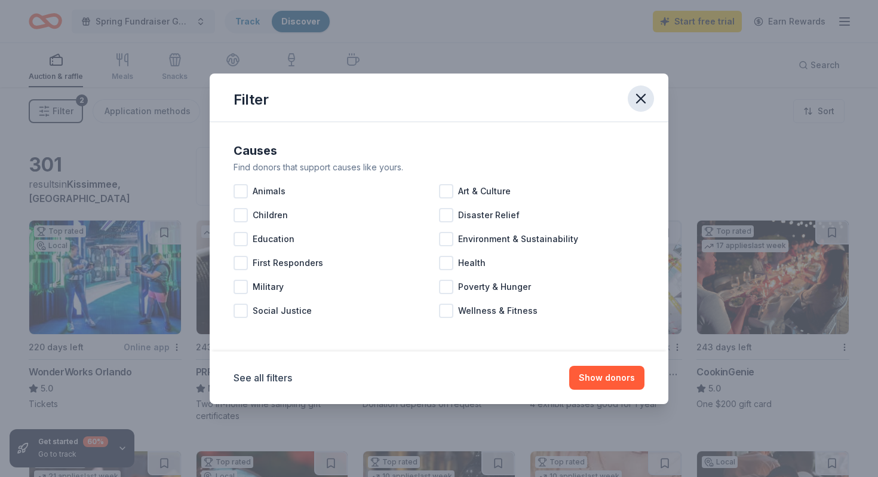
click at [639, 103] on icon "button" at bounding box center [640, 98] width 17 height 17
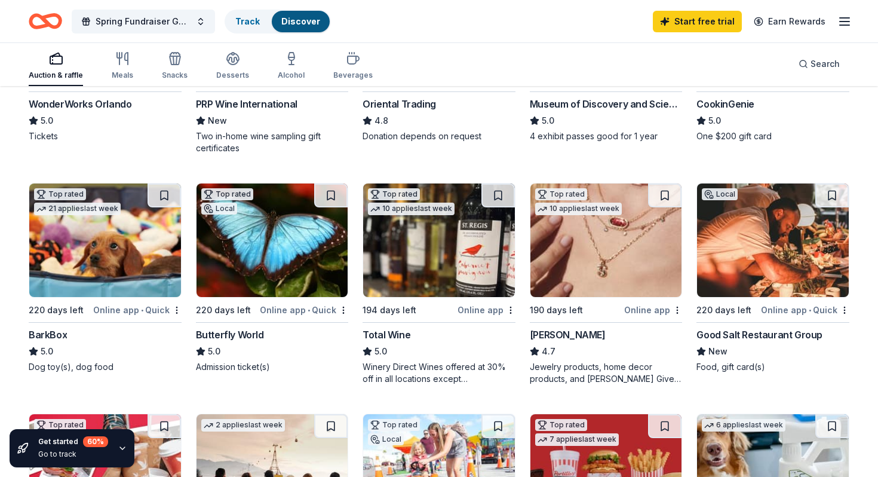
scroll to position [269, 0]
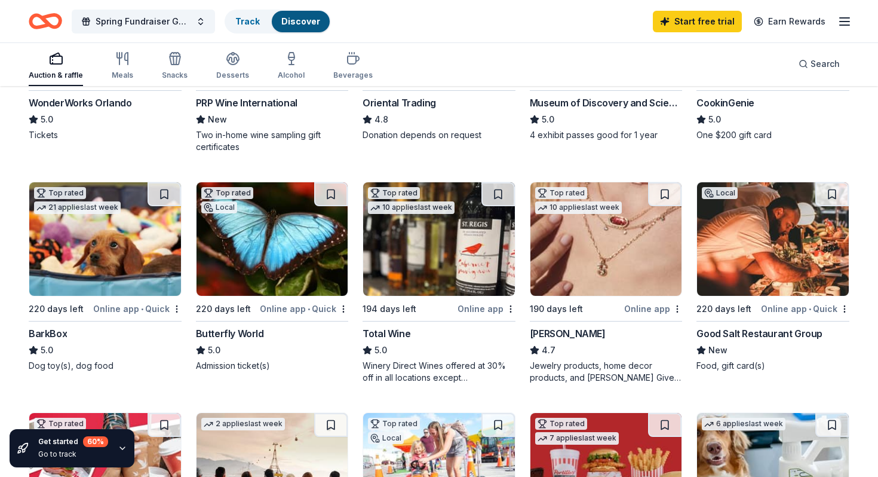
click at [557, 331] on div "Kendra Scott" at bounding box center [568, 333] width 76 height 14
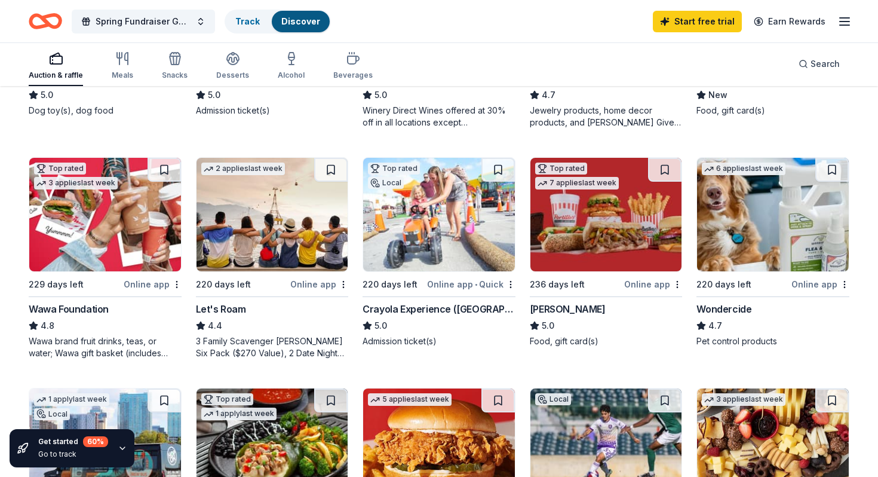
scroll to position [533, 0]
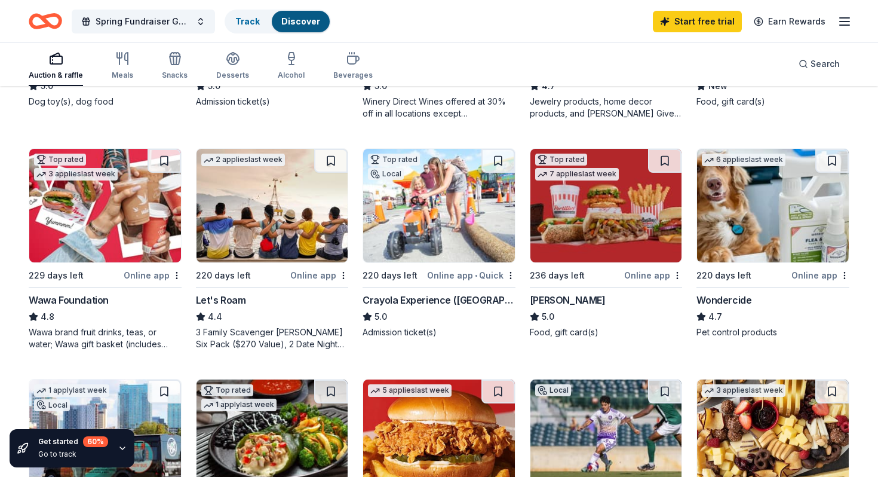
click at [610, 238] on img at bounding box center [606, 205] width 152 height 113
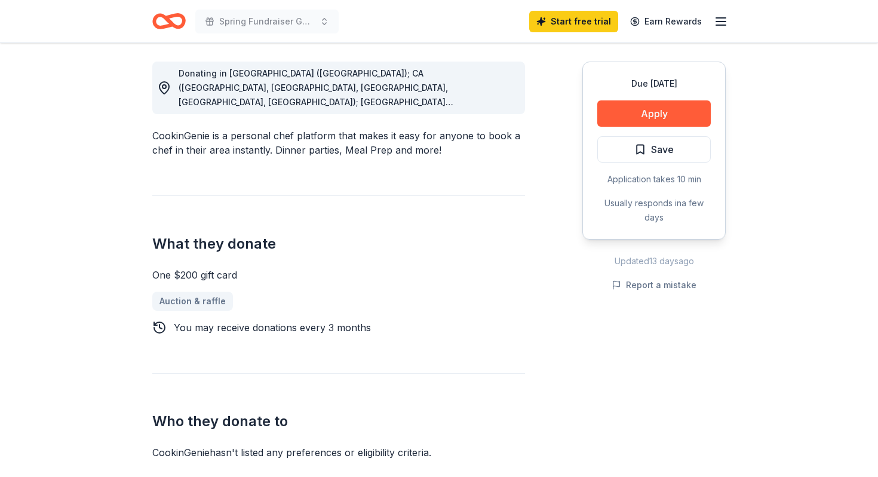
scroll to position [332, 0]
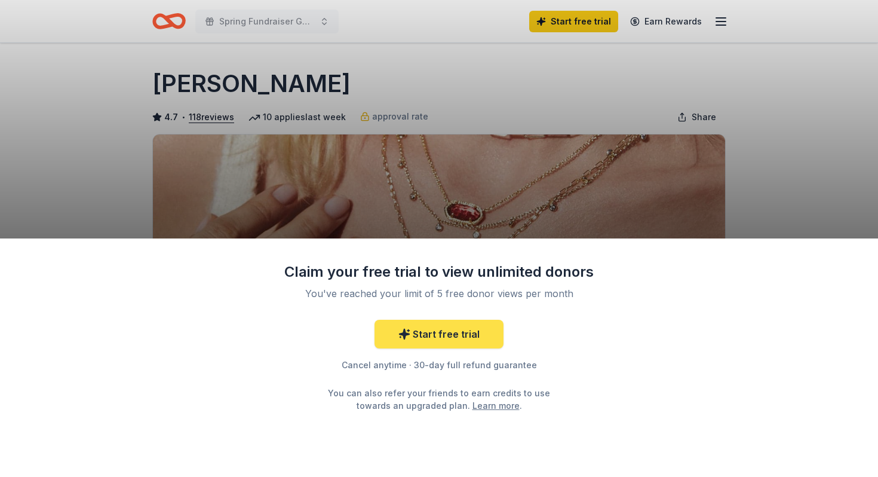
click at [477, 337] on link "Start free trial" at bounding box center [438, 333] width 129 height 29
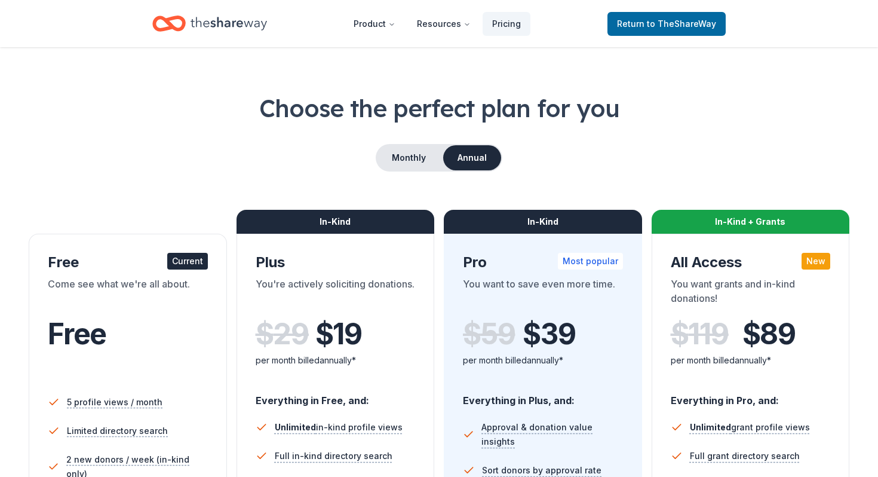
scroll to position [26, 0]
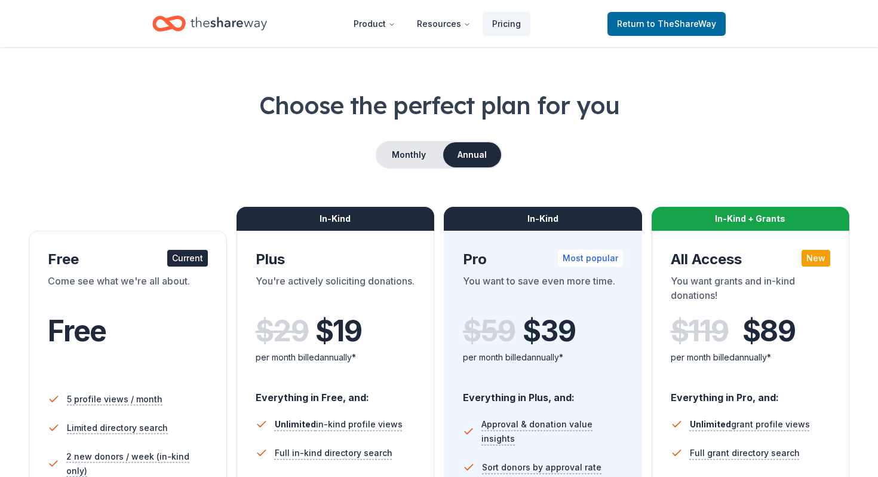
click at [190, 202] on div "Choose the perfect plan for you Monthly Annual Free Current Come see what we're…" at bounding box center [439, 404] width 820 height 632
click at [404, 148] on button "Monthly" at bounding box center [409, 154] width 64 height 25
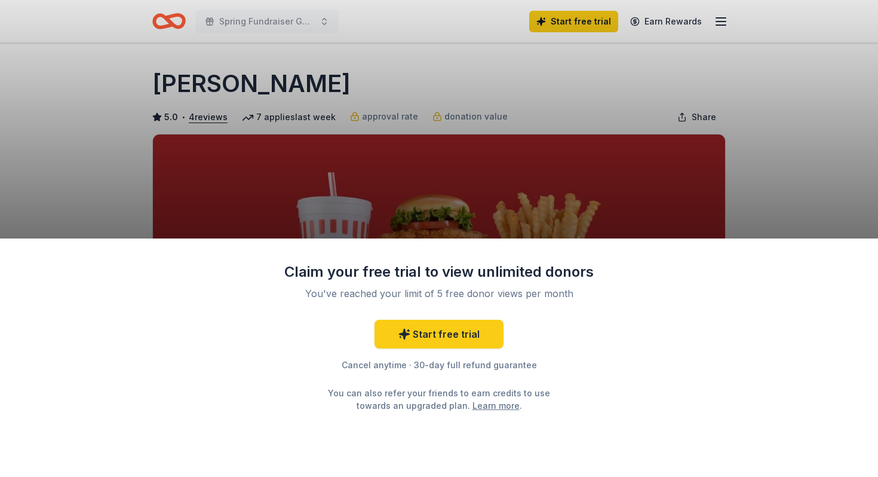
click at [662, 453] on div "Claim your free trial to view unlimited donors You've reached your limit of 5 f…" at bounding box center [439, 357] width 878 height 238
